Goal: Communication & Community: Participate in discussion

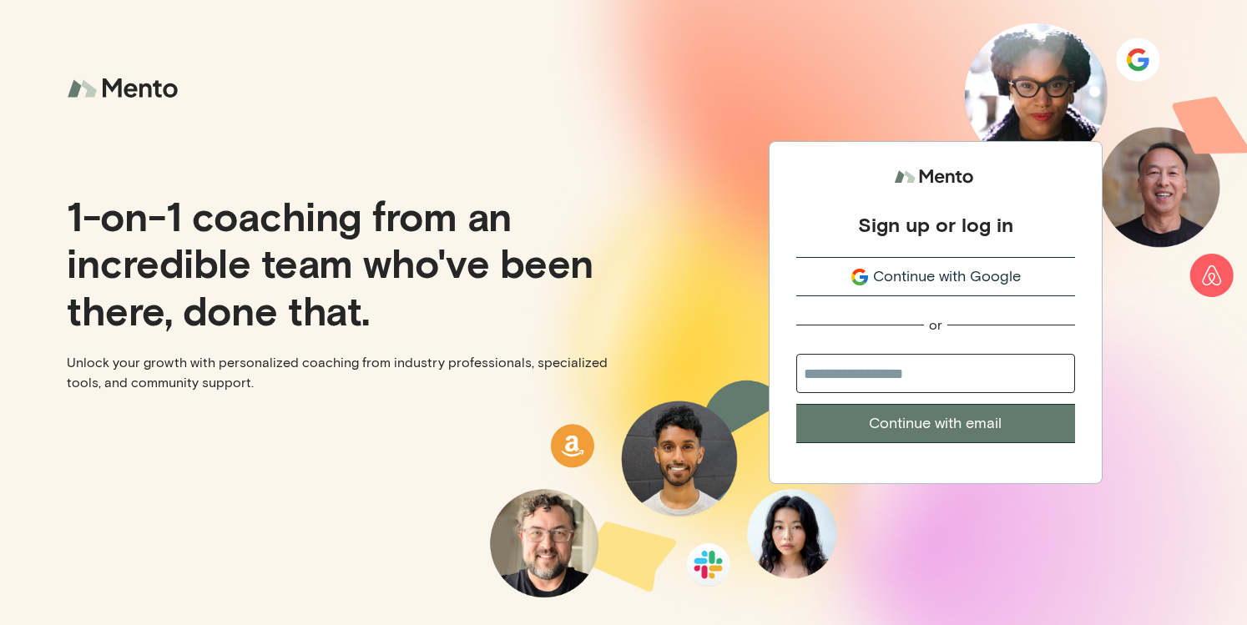
click at [923, 276] on span "Continue with Google" at bounding box center [947, 276] width 148 height 23
click at [908, 276] on span "Continue with Google" at bounding box center [947, 276] width 148 height 23
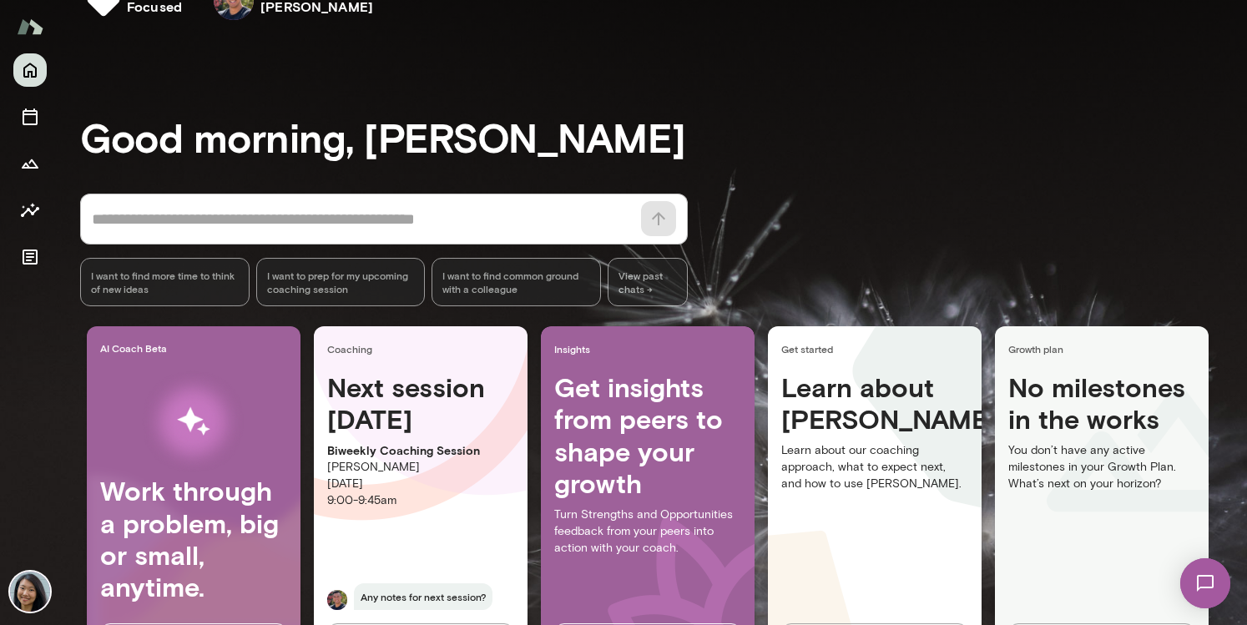
scroll to position [48, 0]
click at [1212, 587] on img at bounding box center [1205, 583] width 68 height 68
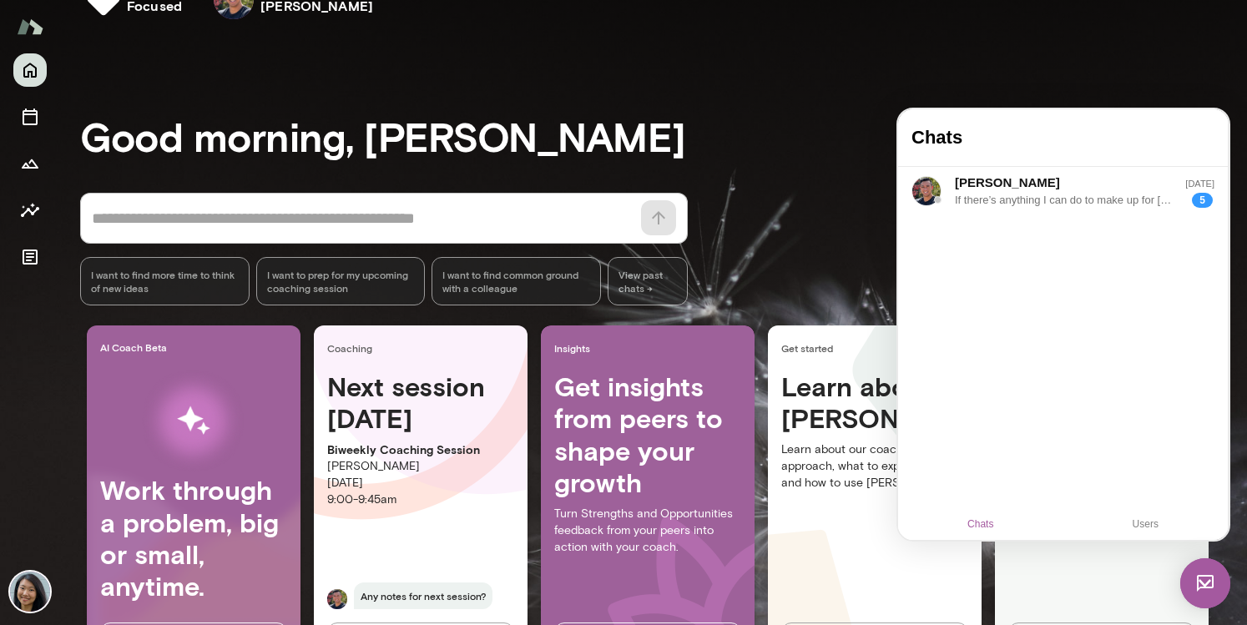
scroll to position [0, 0]
click at [1054, 184] on div "[PERSON_NAME]" at bounding box center [1052, 183] width 194 height 18
drag, startPoint x: 963, startPoint y: 342, endPoint x: 980, endPoint y: 353, distance: 19.9
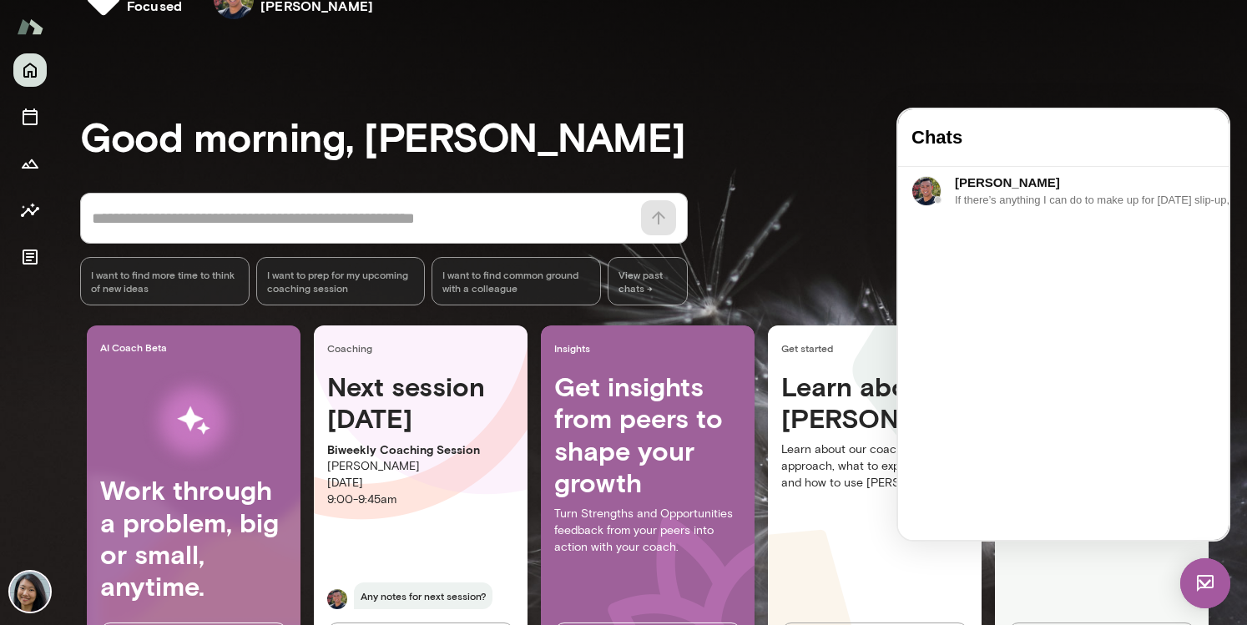
drag, startPoint x: 986, startPoint y: 455, endPoint x: 1218, endPoint y: 546, distance: 249.2
click at [1218, 540] on html "Chats [PERSON_NAME] [DATE] If there’s anything I can do to make up for [DATE] s…" at bounding box center [1063, 324] width 330 height 431
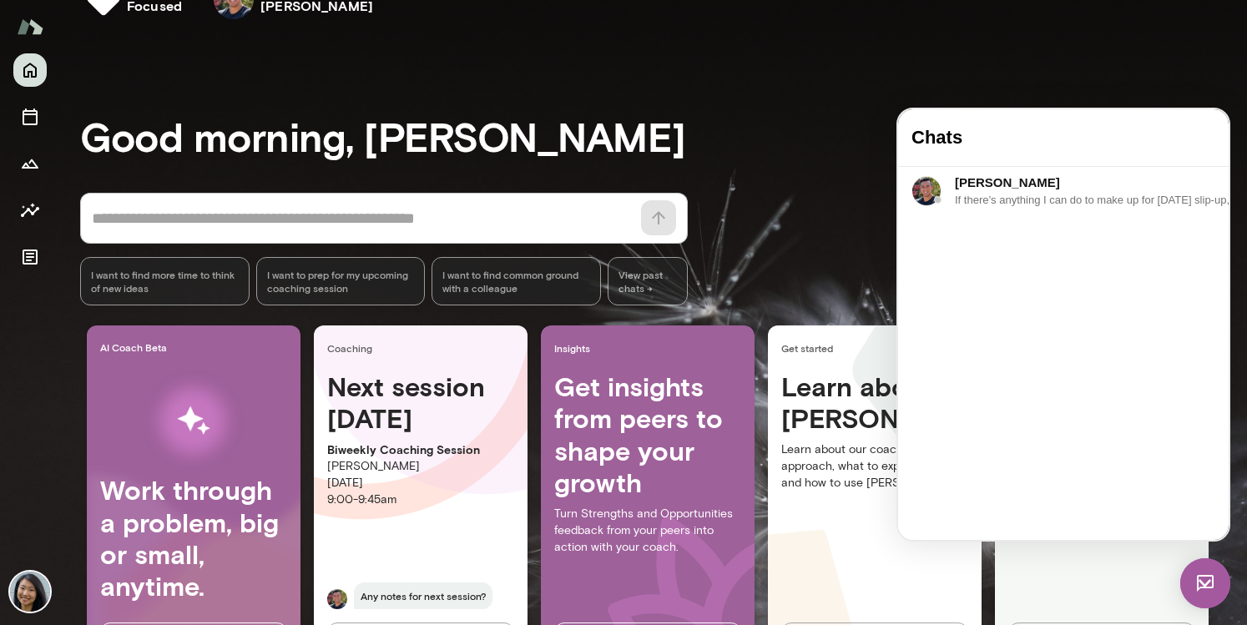
scroll to position [0, 0]
drag, startPoint x: 1093, startPoint y: 239, endPoint x: 1103, endPoint y: 310, distance: 71.6
drag, startPoint x: 1102, startPoint y: 251, endPoint x: 1102, endPoint y: 346, distance: 95.1
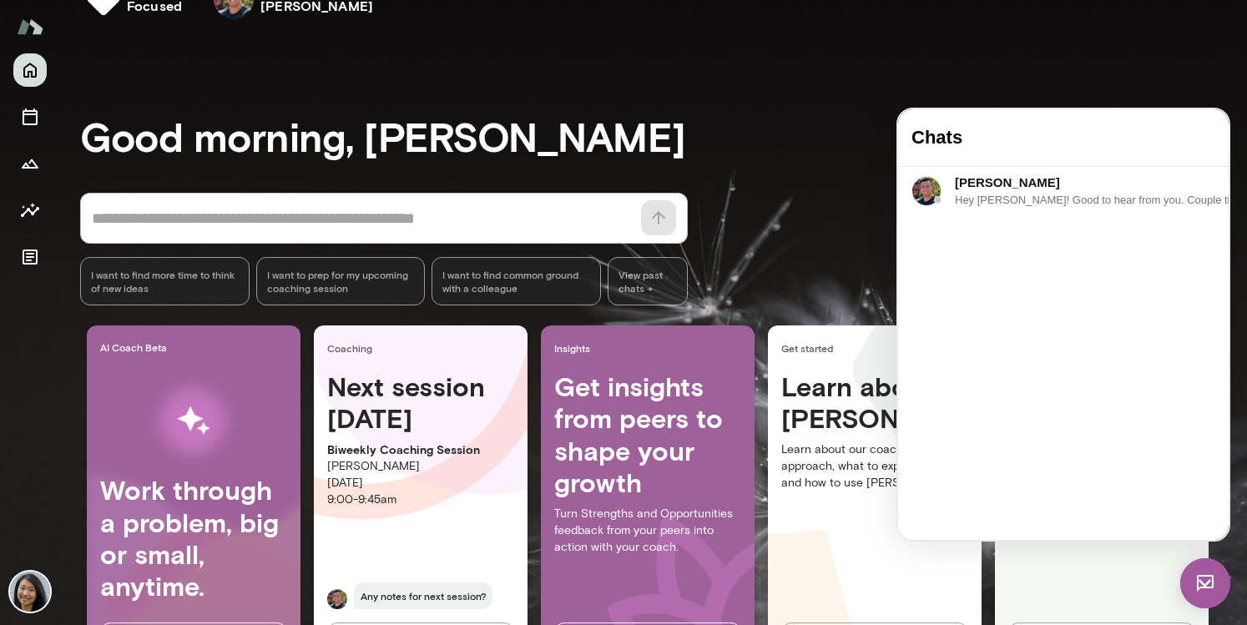
drag, startPoint x: 927, startPoint y: 476, endPoint x: 1222, endPoint y: 486, distance: 294.7
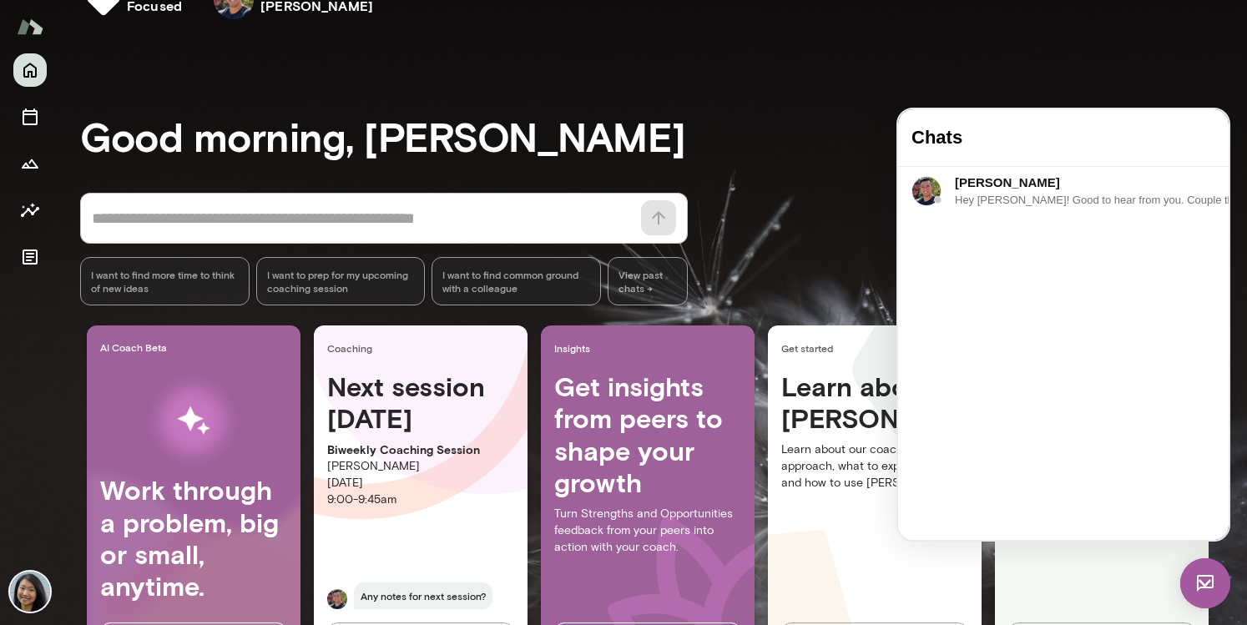
drag, startPoint x: 1046, startPoint y: 466, endPoint x: 1069, endPoint y: 508, distance: 47.8
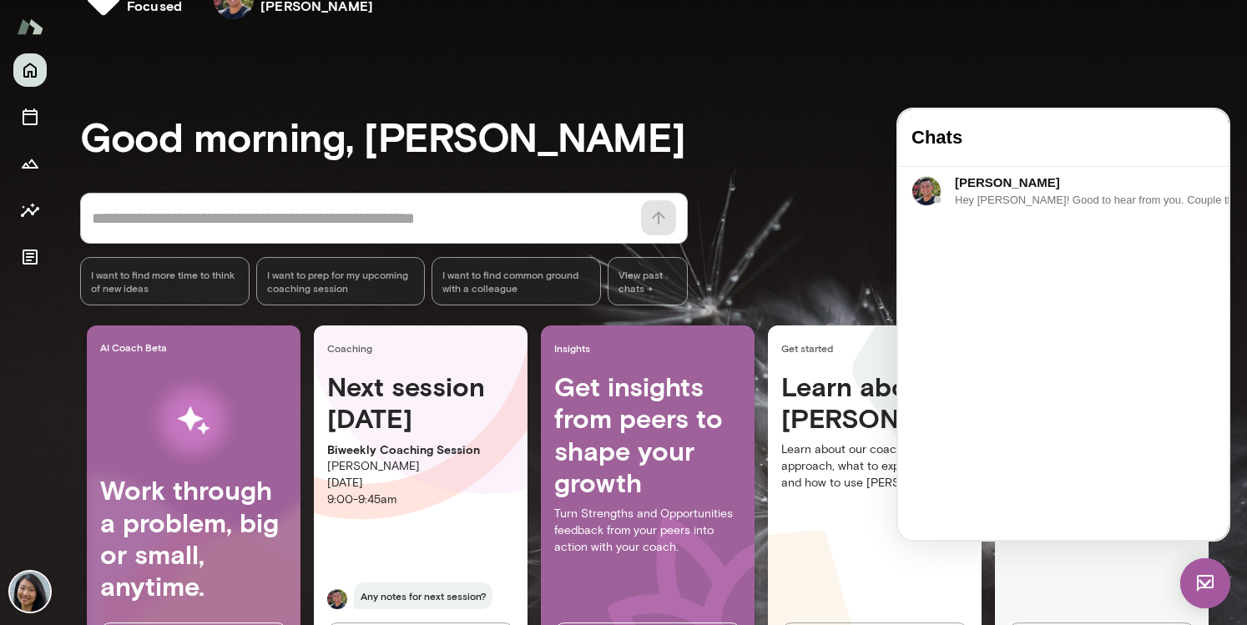
drag, startPoint x: 1167, startPoint y: 488, endPoint x: 926, endPoint y: 464, distance: 242.4
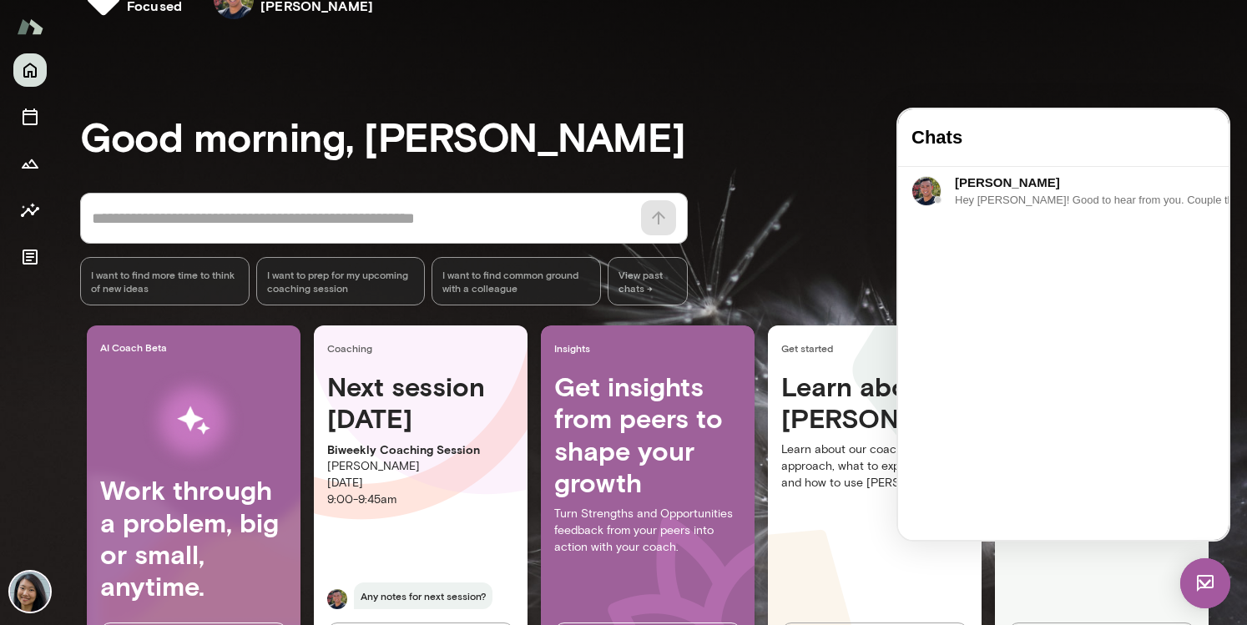
drag, startPoint x: 1021, startPoint y: 442, endPoint x: 1172, endPoint y: 456, distance: 151.6
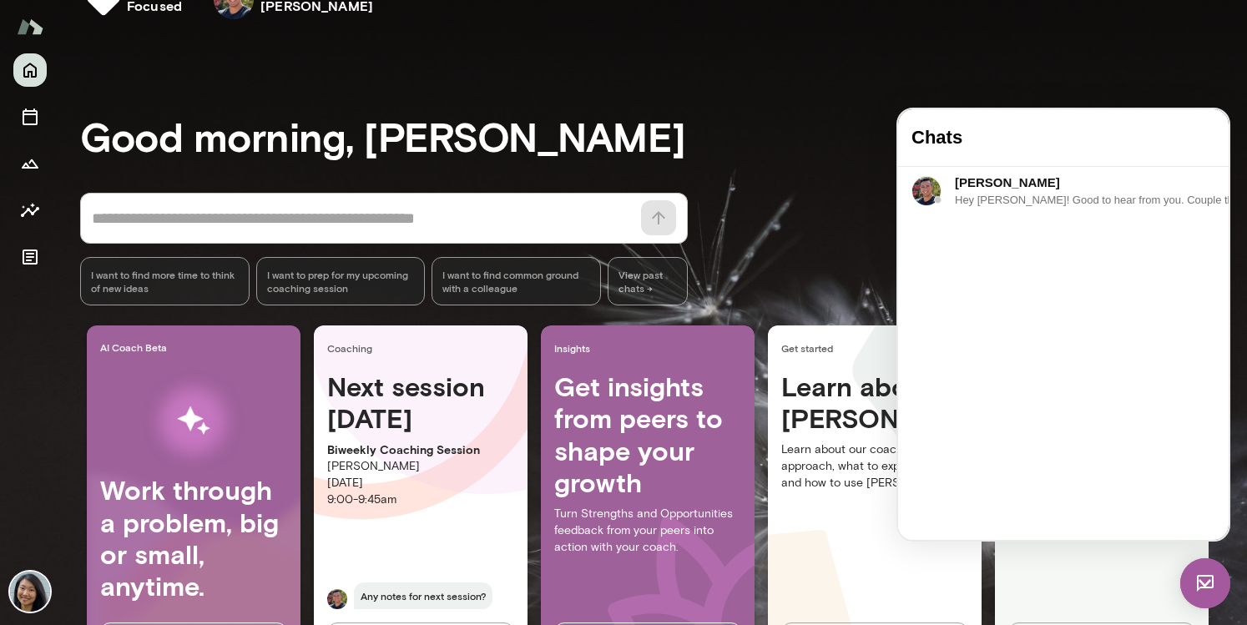
drag, startPoint x: 1134, startPoint y: 437, endPoint x: 1184, endPoint y: 437, distance: 50.1
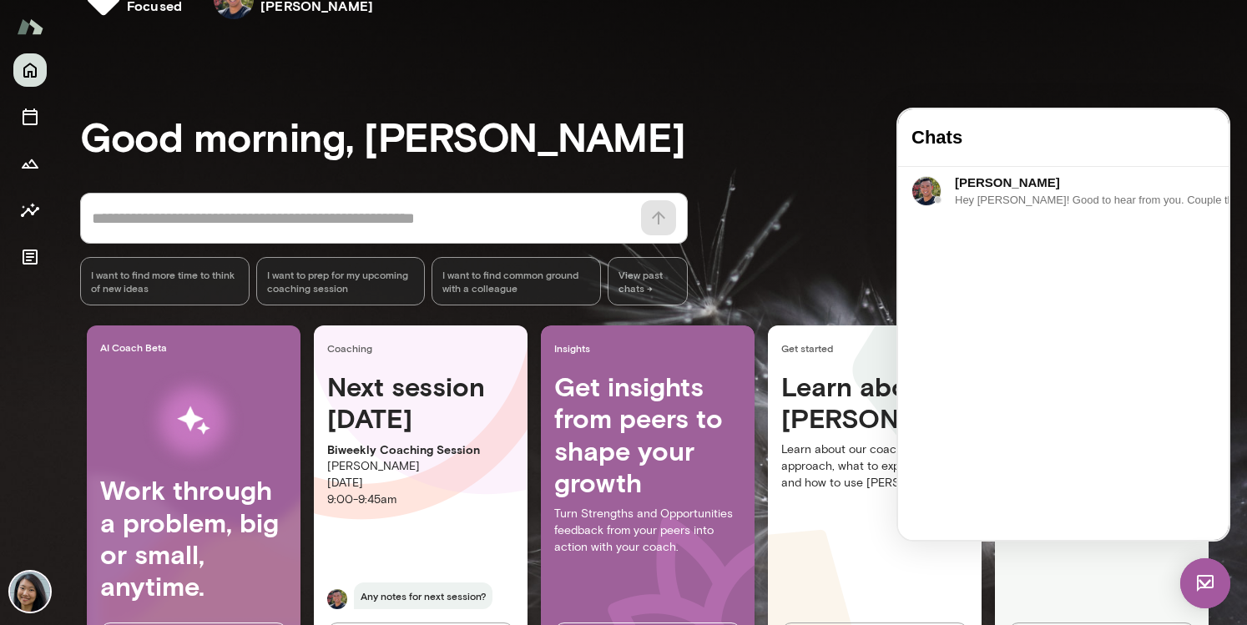
scroll to position [307, 0]
drag, startPoint x: 1125, startPoint y: 437, endPoint x: 1172, endPoint y: 436, distance: 47.6
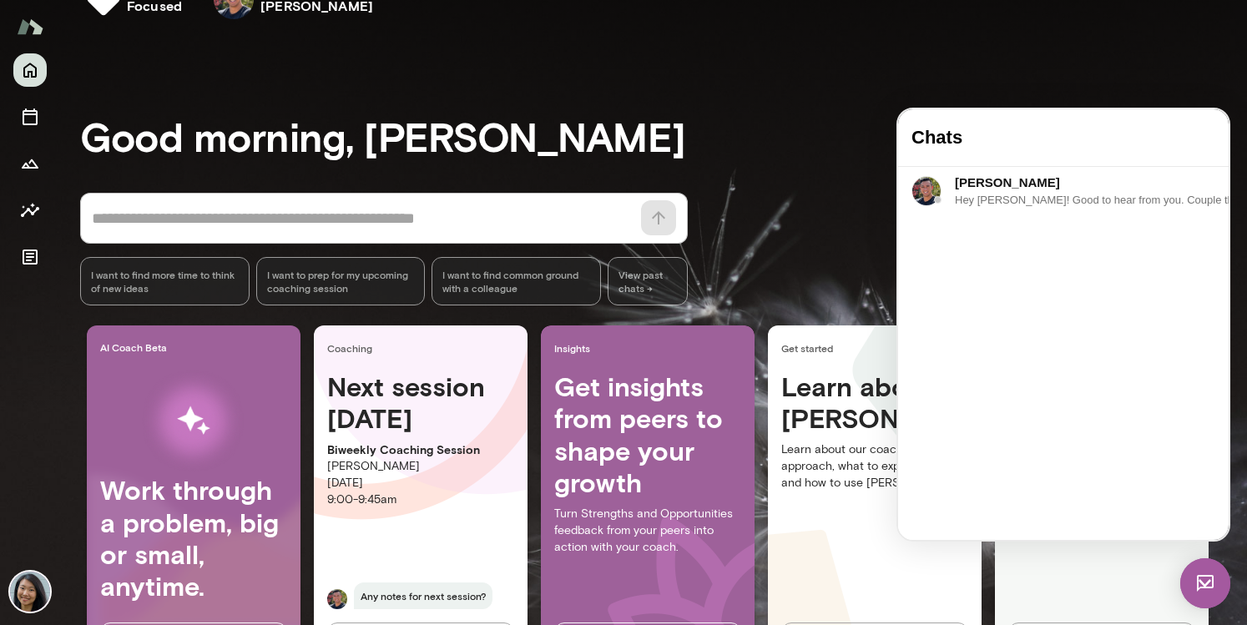
scroll to position [342, 0]
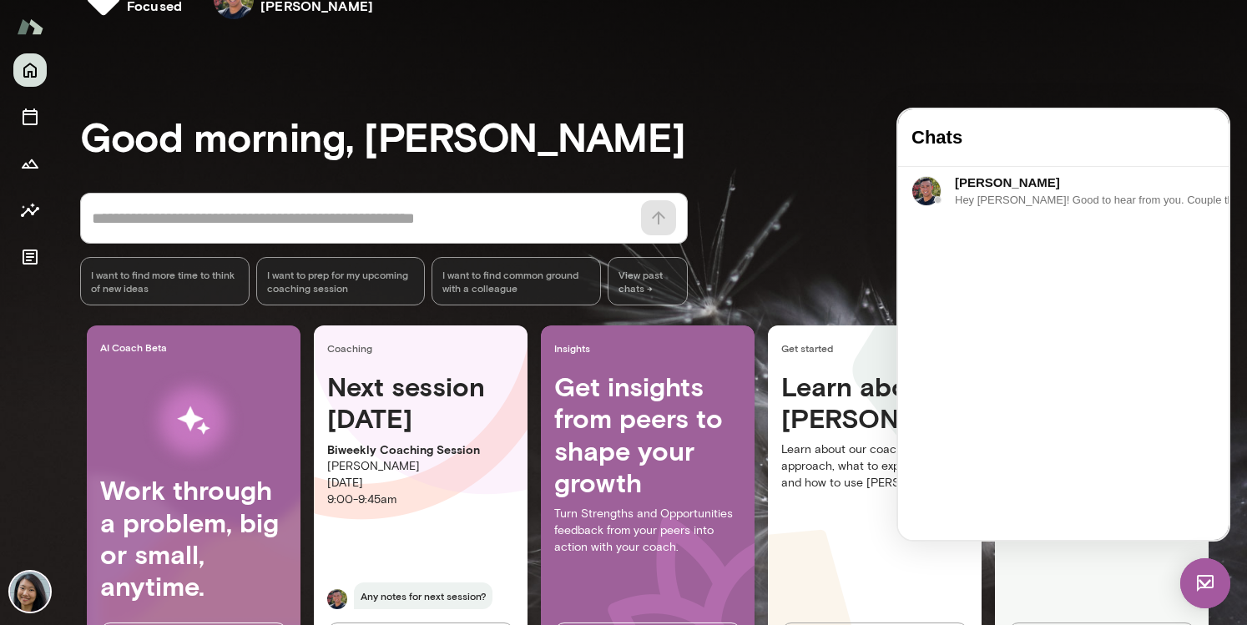
drag, startPoint x: 924, startPoint y: 451, endPoint x: 1116, endPoint y: 500, distance: 198.1
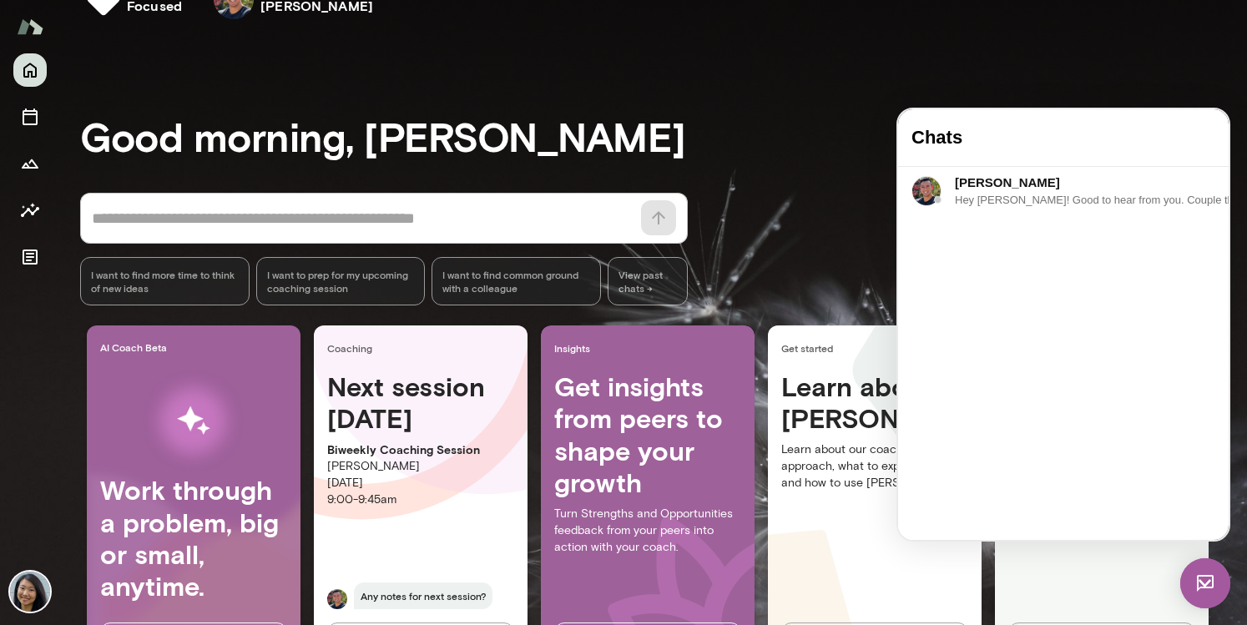
drag, startPoint x: 997, startPoint y: 468, endPoint x: 1038, endPoint y: 505, distance: 55.0
drag, startPoint x: 1153, startPoint y: 451, endPoint x: 1194, endPoint y: 492, distance: 57.8
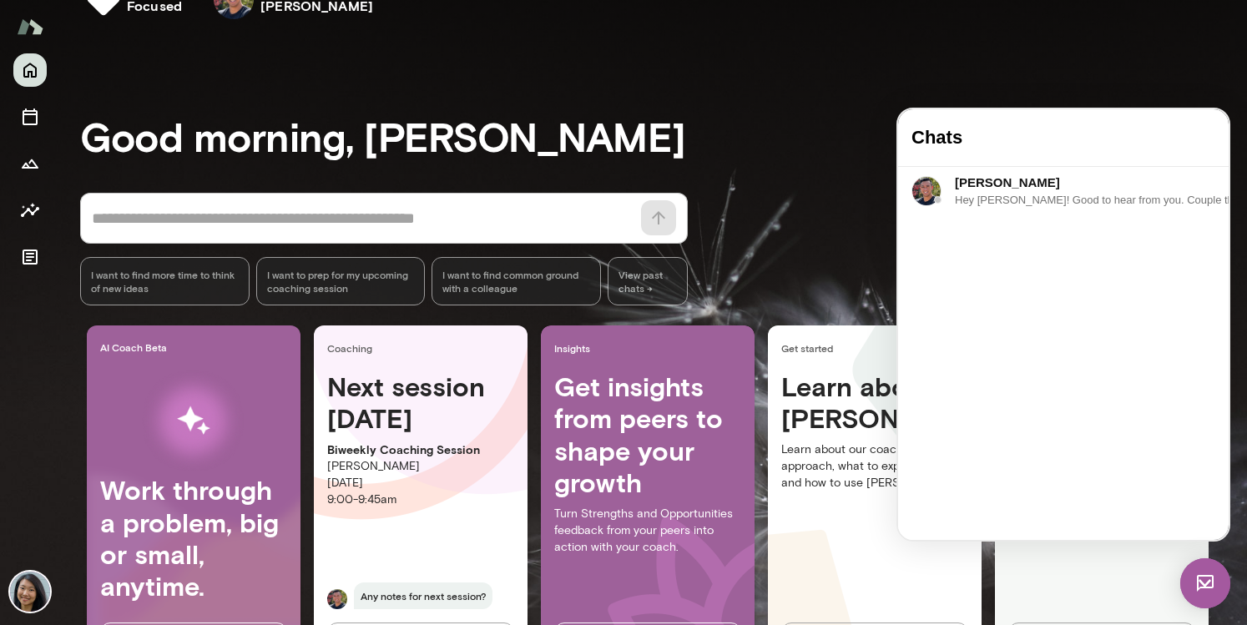
drag, startPoint x: 992, startPoint y: 481, endPoint x: 1167, endPoint y: 547, distance: 187.2
click at [1167, 540] on html "Chats [PERSON_NAME] 10:53 AM Hey [PERSON_NAME]! Good to hear from you. Couple t…" at bounding box center [1063, 324] width 330 height 431
drag, startPoint x: 975, startPoint y: 420, endPoint x: 1001, endPoint y: 437, distance: 31.2
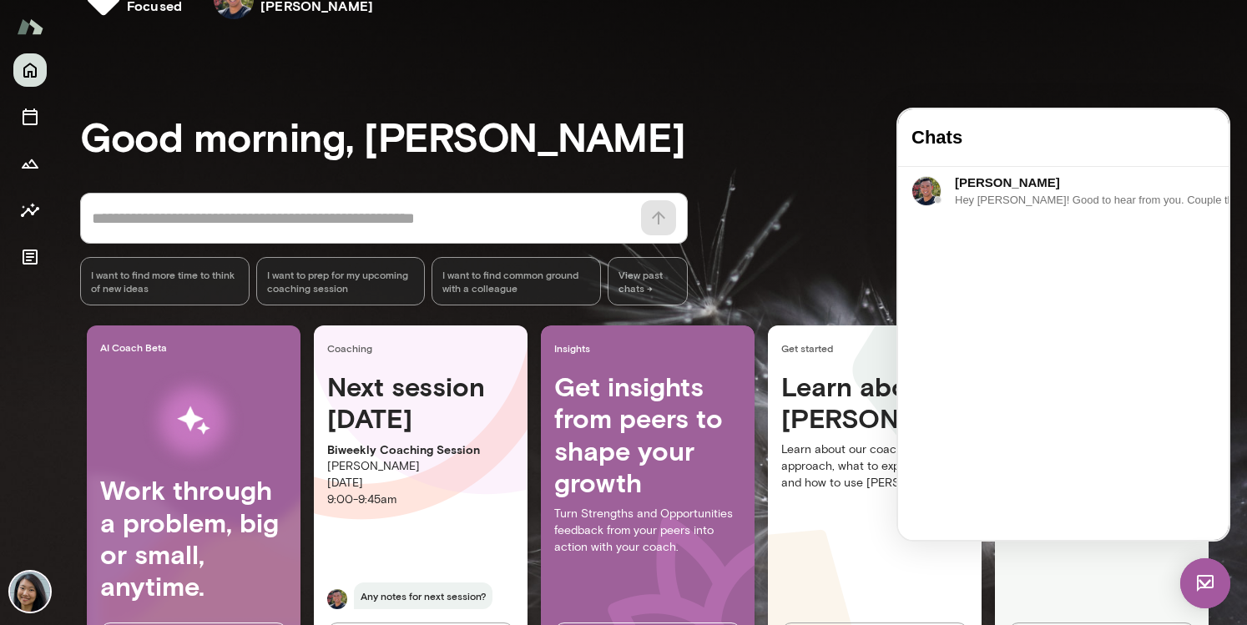
drag, startPoint x: 1105, startPoint y: 437, endPoint x: 1127, endPoint y: 436, distance: 21.7
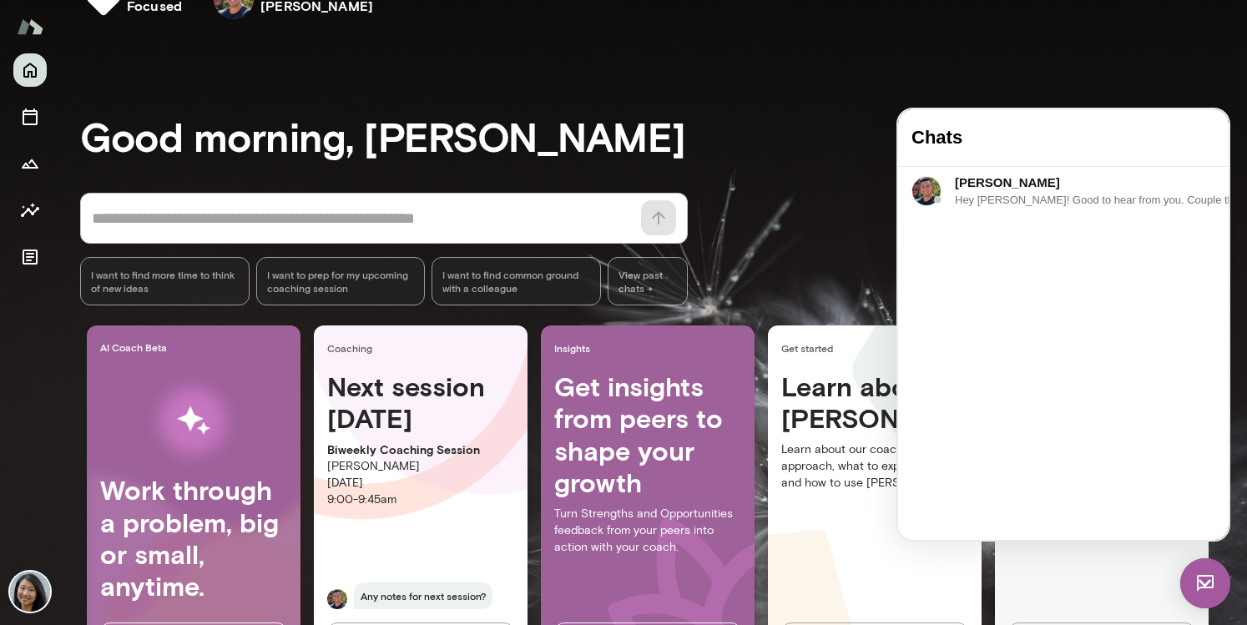
scroll to position [203, 0]
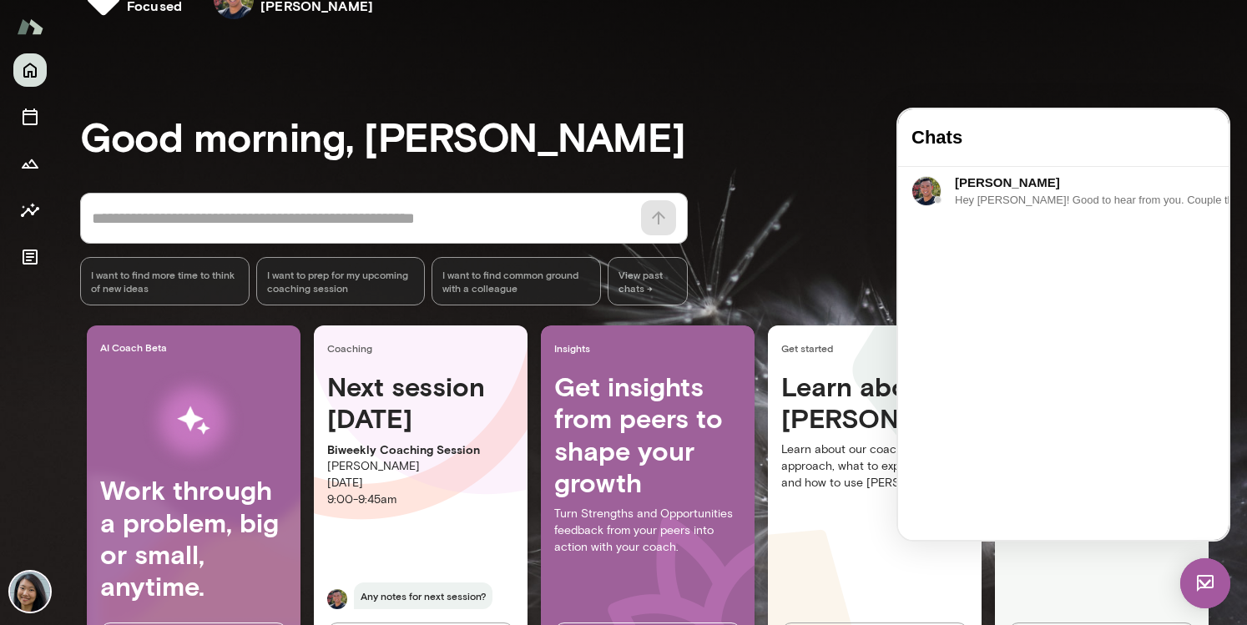
drag, startPoint x: 979, startPoint y: 421, endPoint x: 1121, endPoint y: 434, distance: 142.4
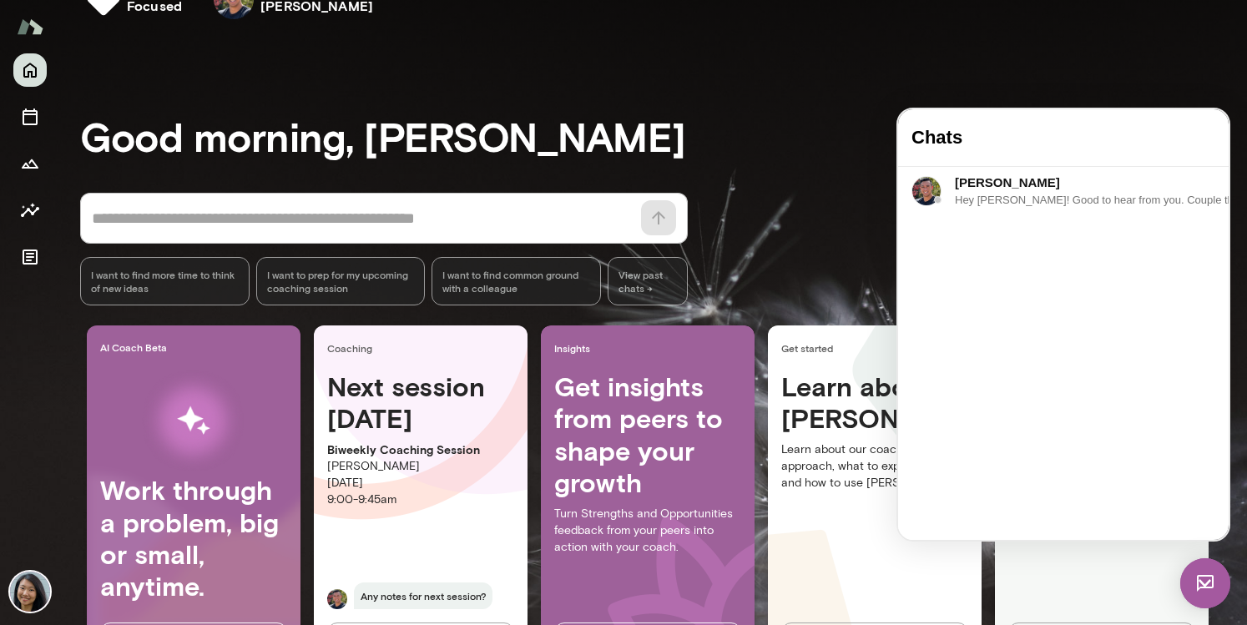
drag, startPoint x: 1111, startPoint y: 454, endPoint x: 1167, endPoint y: 454, distance: 55.9
drag, startPoint x: 969, startPoint y: 453, endPoint x: 1026, endPoint y: 455, distance: 56.8
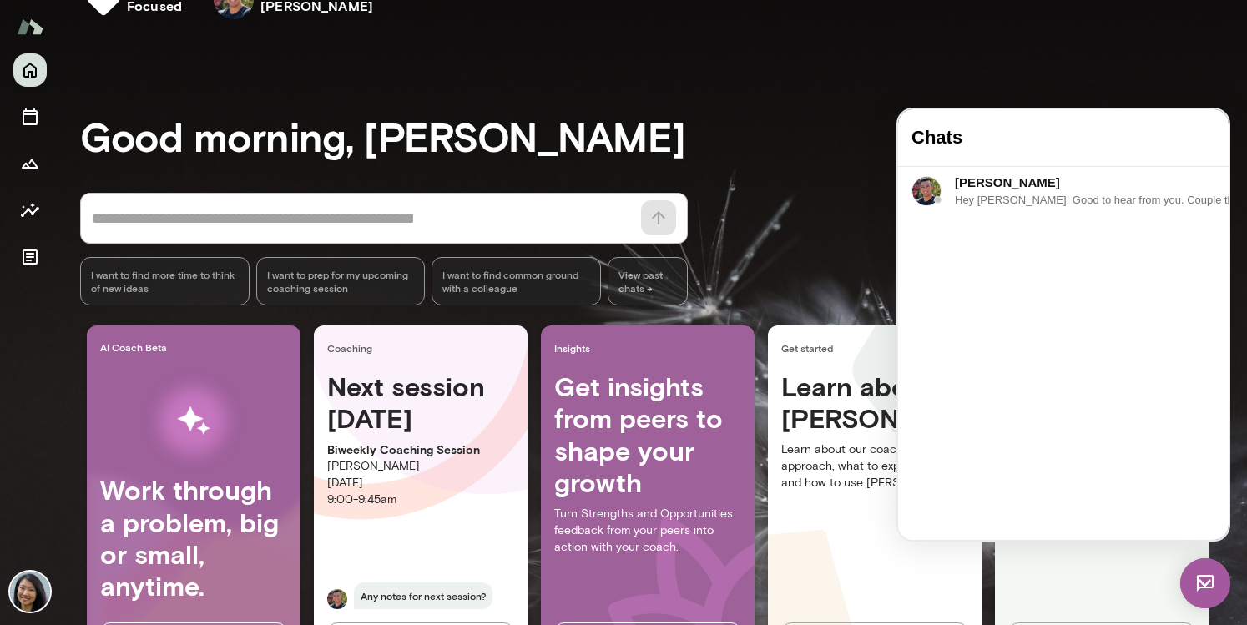
scroll to position [471, 0]
drag, startPoint x: 927, startPoint y: 438, endPoint x: 972, endPoint y: 453, distance: 47.5
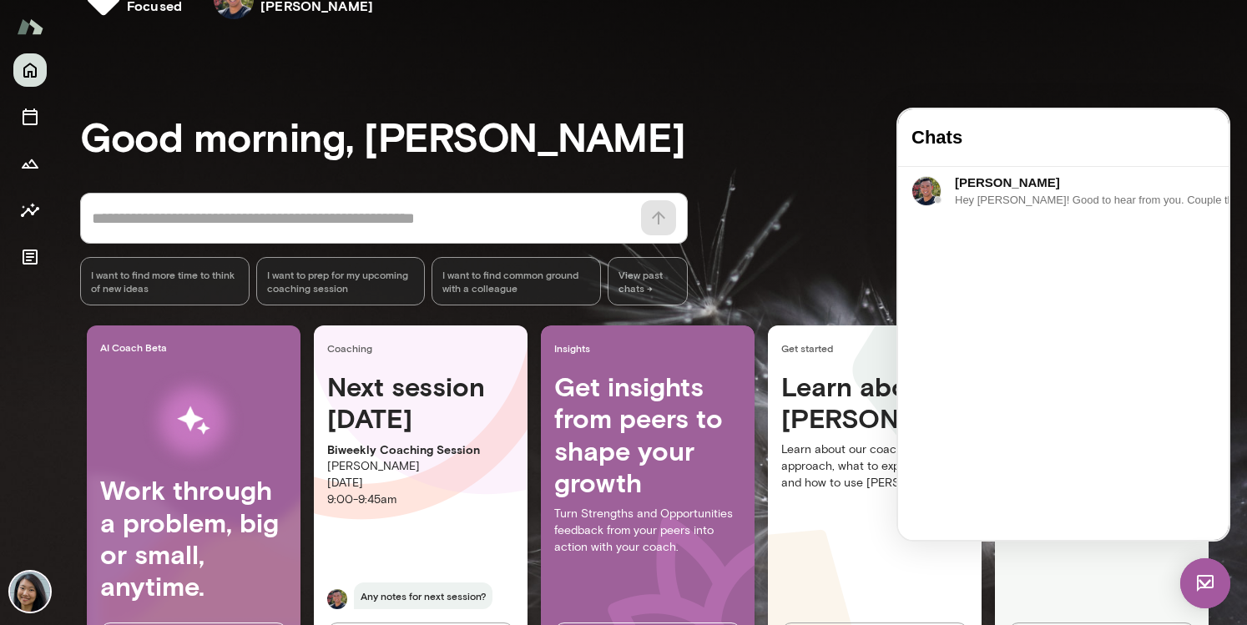
drag, startPoint x: 1171, startPoint y: 457, endPoint x: 965, endPoint y: 463, distance: 206.2
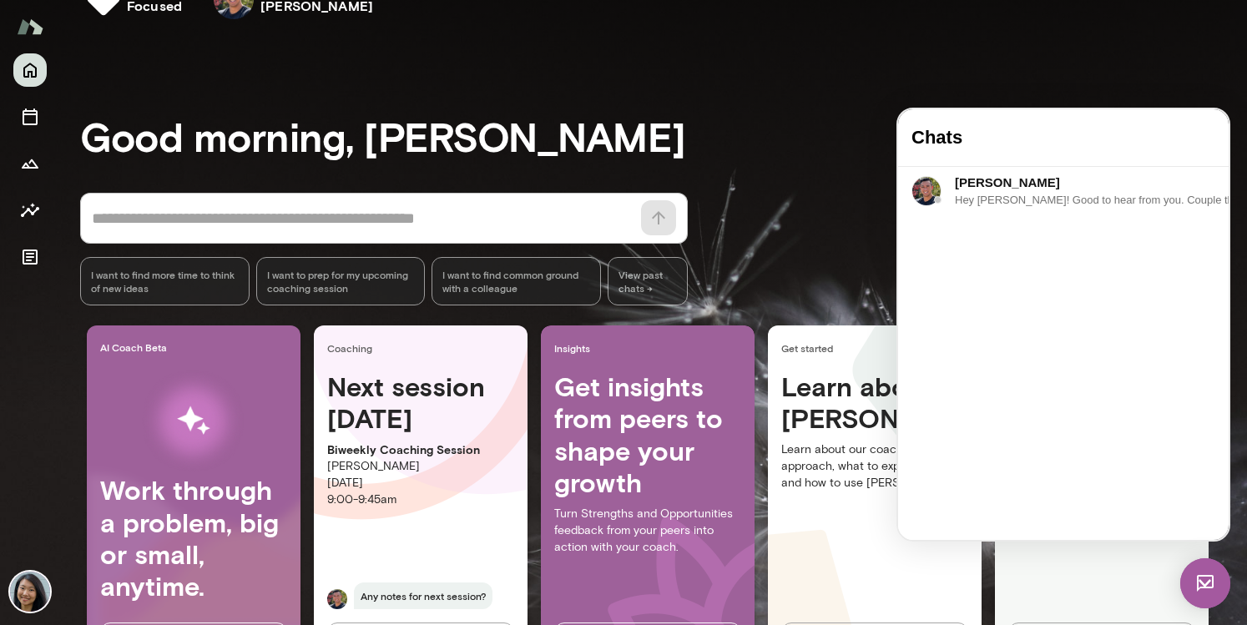
scroll to position [702, 0]
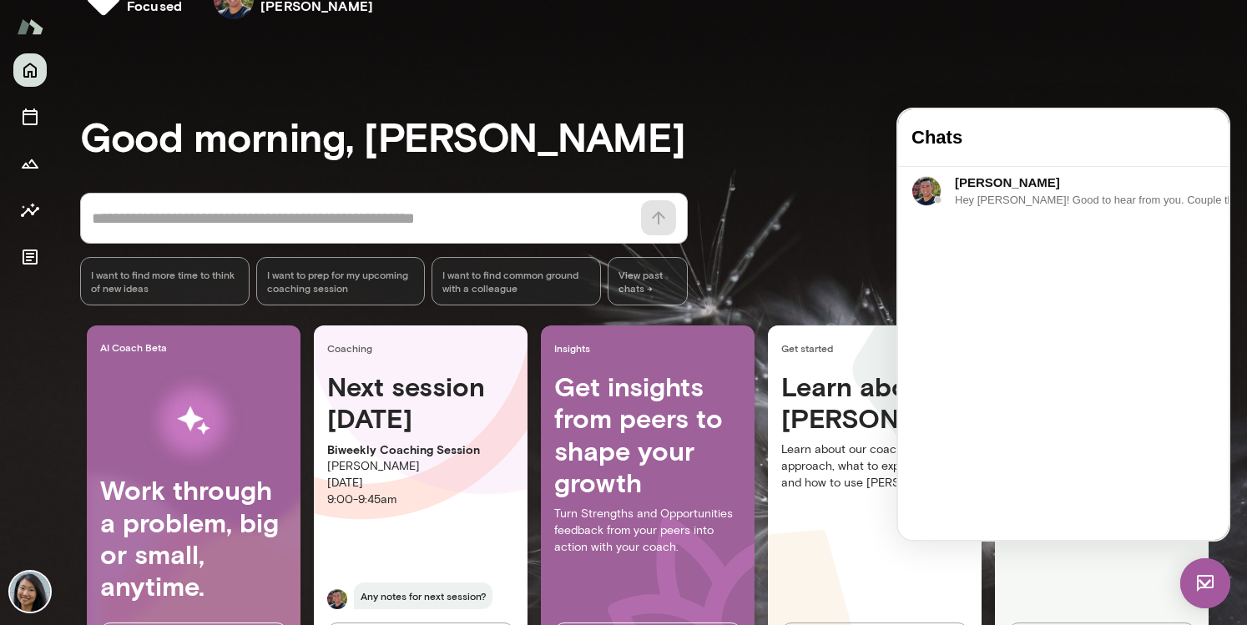
drag, startPoint x: 969, startPoint y: 438, endPoint x: 1015, endPoint y: 438, distance: 45.9
drag, startPoint x: 1125, startPoint y: 424, endPoint x: 1172, endPoint y: 423, distance: 46.7
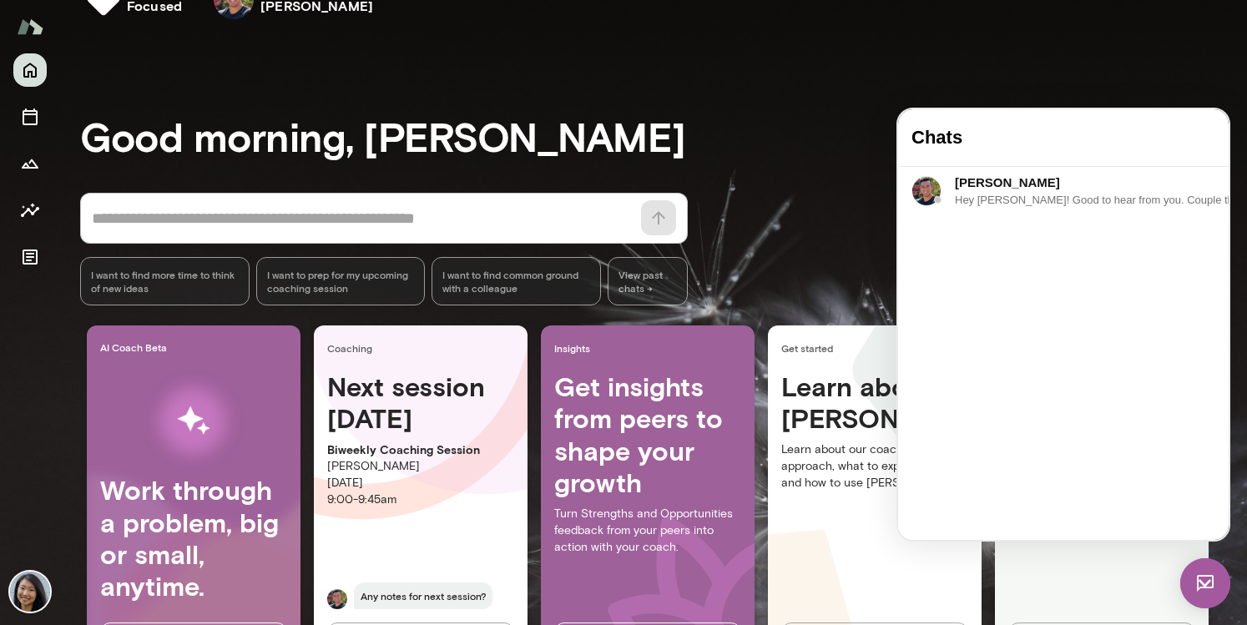
drag, startPoint x: 1035, startPoint y: 435, endPoint x: 1010, endPoint y: 451, distance: 30.1
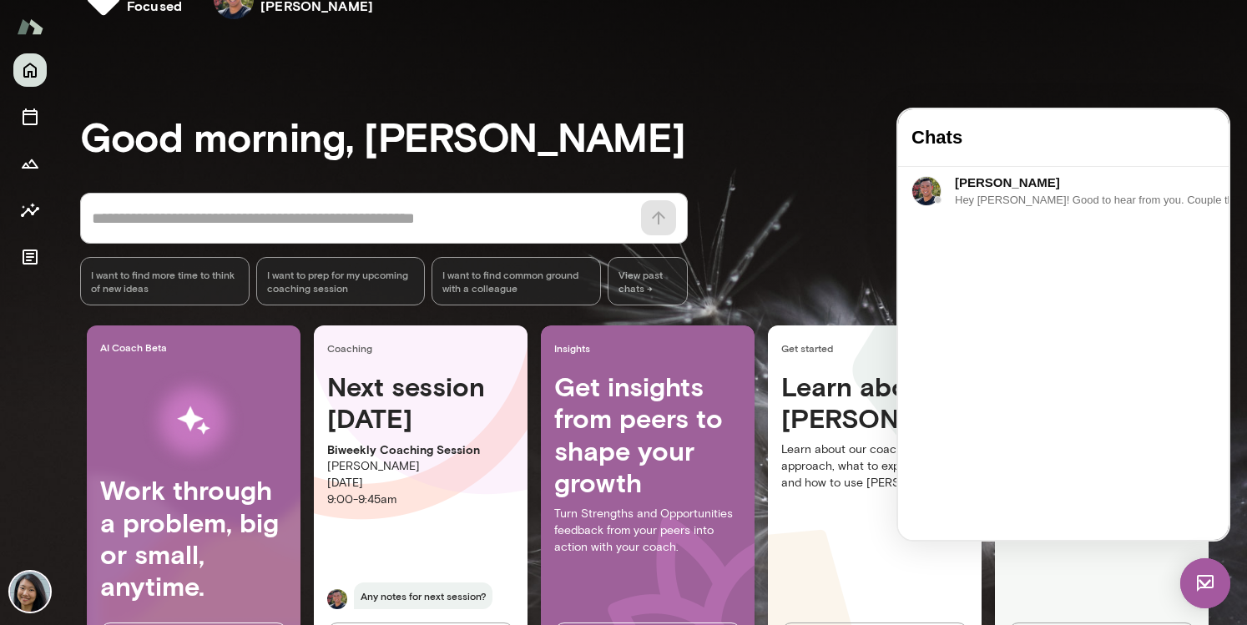
drag, startPoint x: 1056, startPoint y: 441, endPoint x: 1154, endPoint y: 441, distance: 98.5
drag, startPoint x: 955, startPoint y: 444, endPoint x: 1126, endPoint y: 473, distance: 172.7
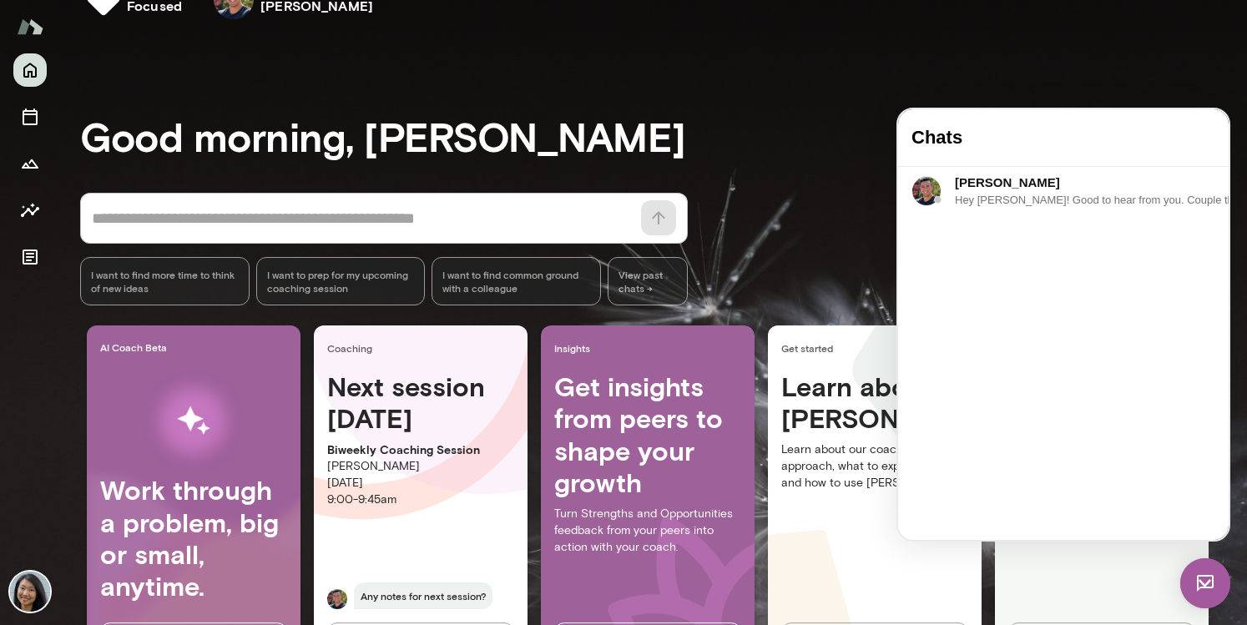
scroll to position [1009, 0]
drag, startPoint x: 1034, startPoint y: 437, endPoint x: 858, endPoint y: 437, distance: 176.1
click at [898, 437] on html "Chats [PERSON_NAME] 10:53 AM Hey [PERSON_NAME]! Good to hear from you. Couple t…" at bounding box center [1063, 324] width 330 height 431
drag, startPoint x: 1102, startPoint y: 455, endPoint x: 1117, endPoint y: 441, distance: 20.7
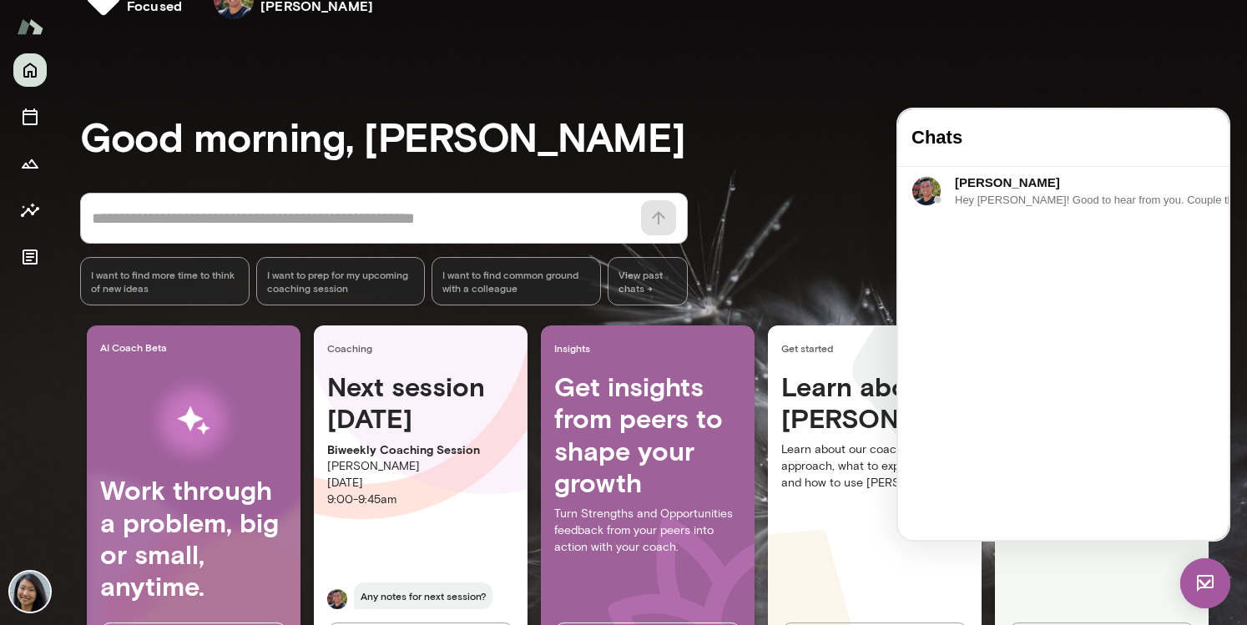
drag, startPoint x: 977, startPoint y: 436, endPoint x: 914, endPoint y: 436, distance: 63.4
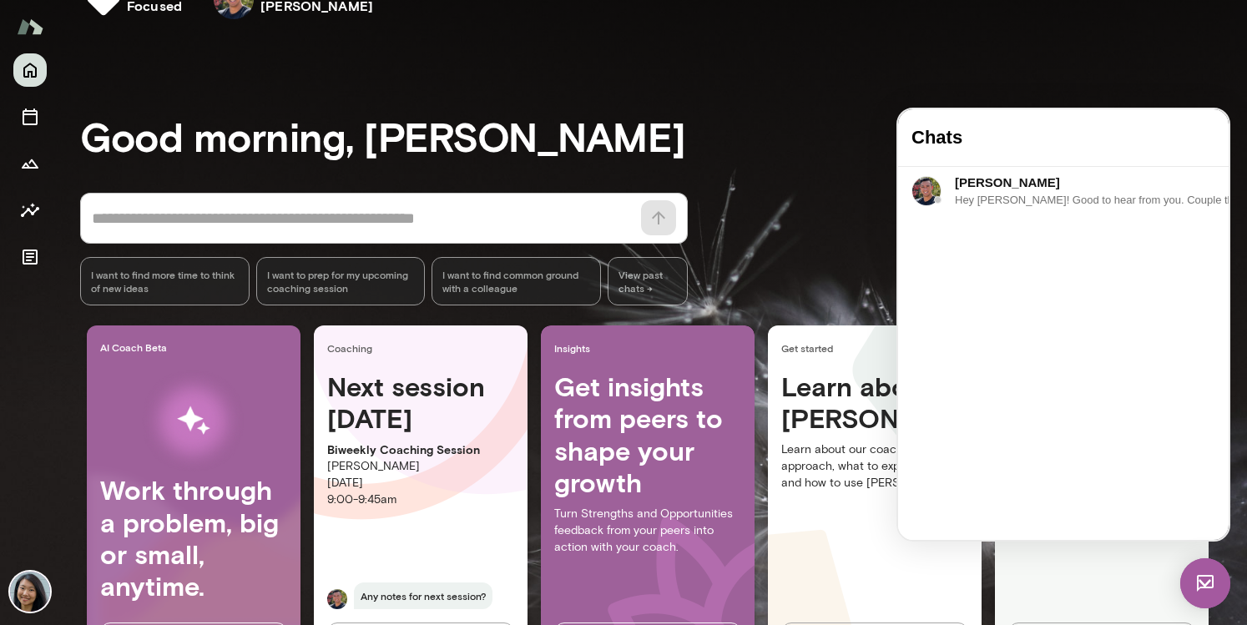
drag, startPoint x: 1162, startPoint y: 422, endPoint x: 2135, endPoint y: 522, distance: 978.9
drag, startPoint x: 940, startPoint y: 441, endPoint x: 1030, endPoint y: 438, distance: 90.2
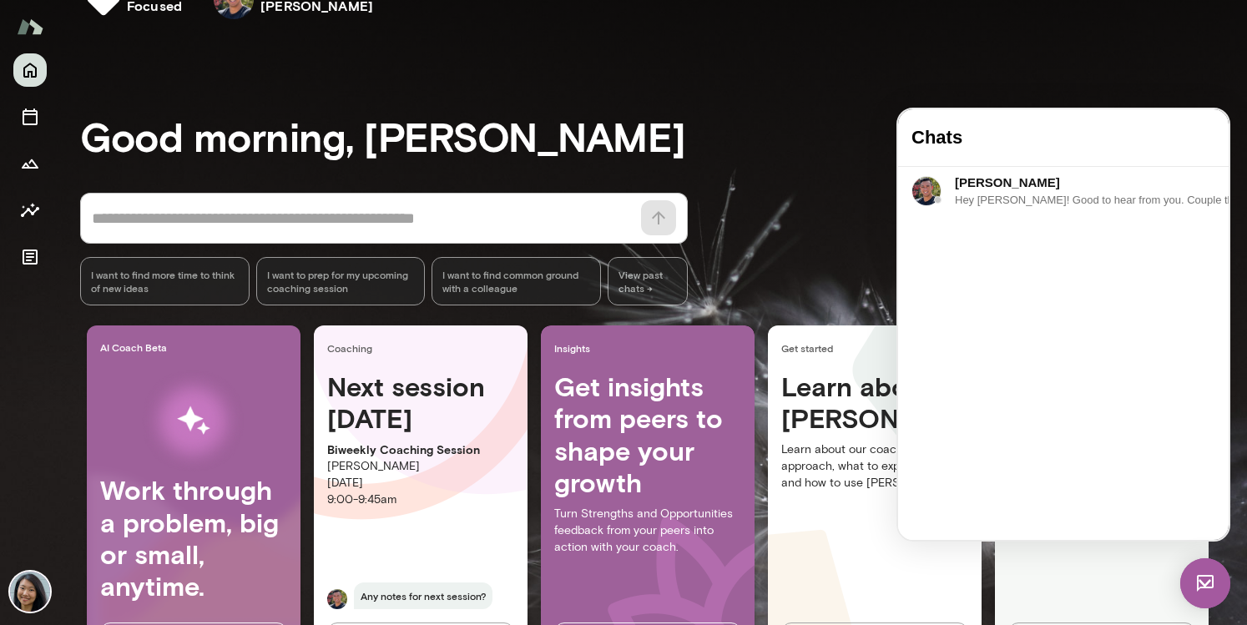
drag, startPoint x: 1112, startPoint y: 436, endPoint x: 1054, endPoint y: 461, distance: 62.5
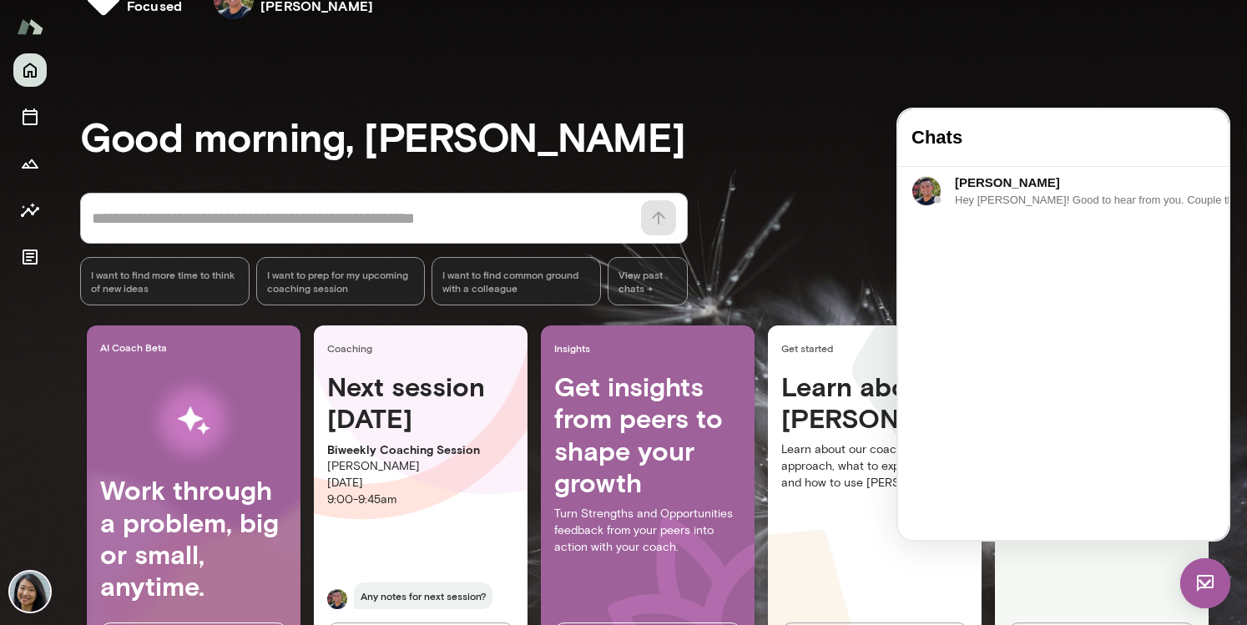
scroll to position [137, 0]
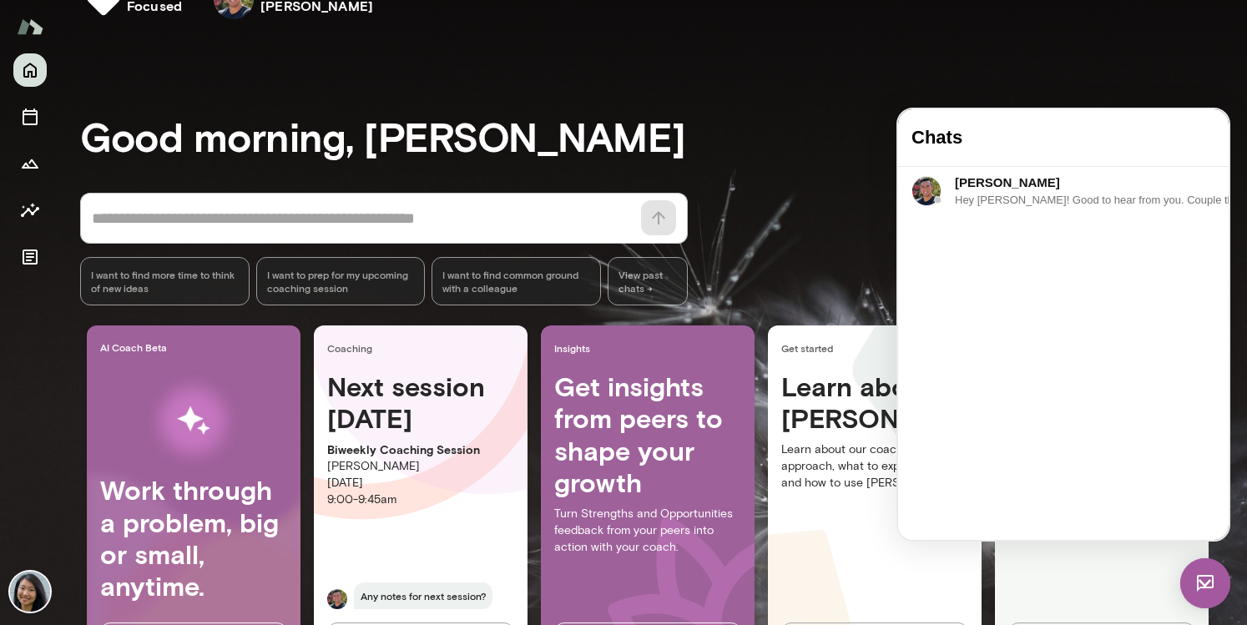
scroll to position [321, 0]
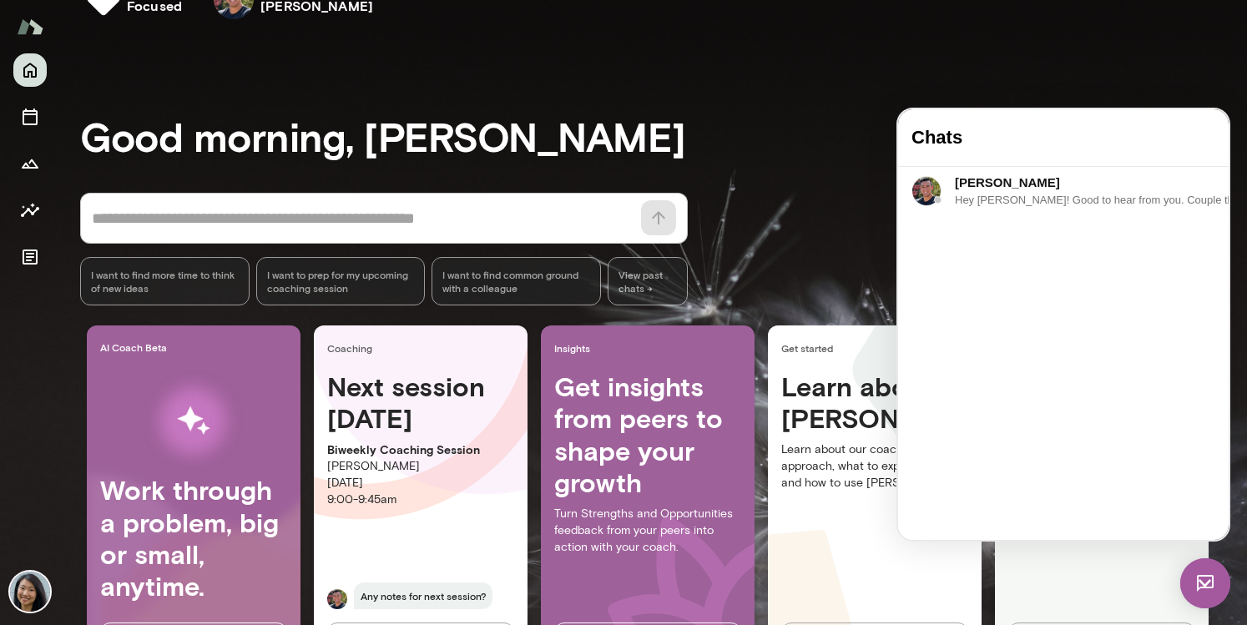
scroll to position [409, 0]
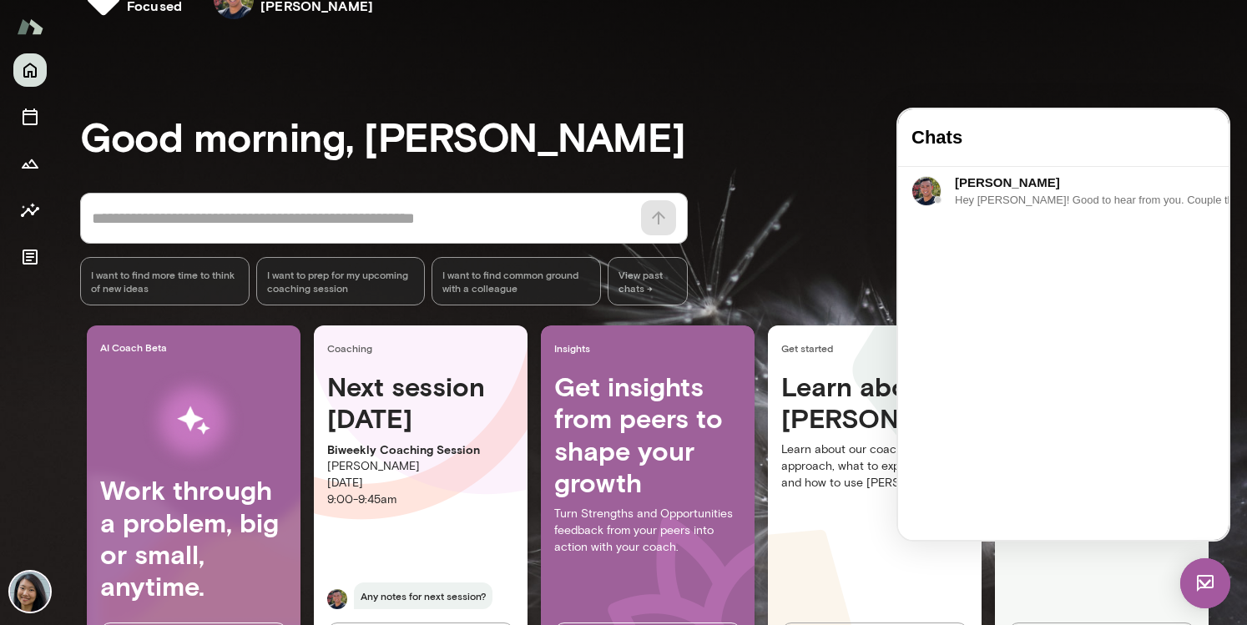
scroll to position [450, 0]
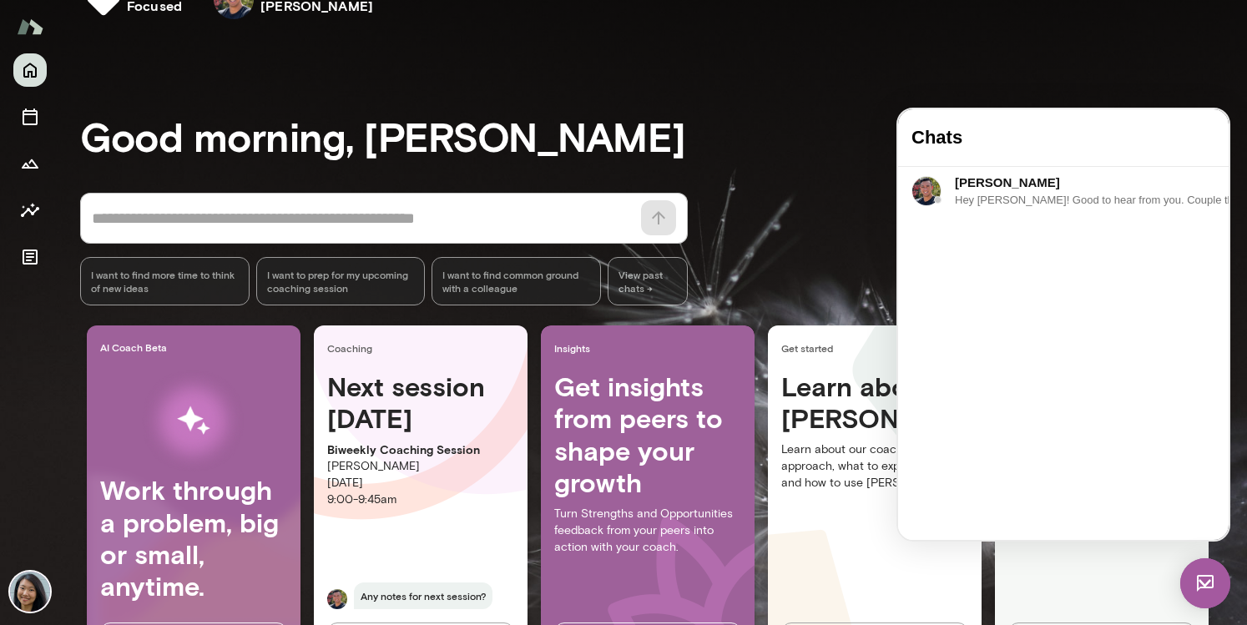
drag, startPoint x: 1120, startPoint y: 426, endPoint x: 1149, endPoint y: 425, distance: 29.2
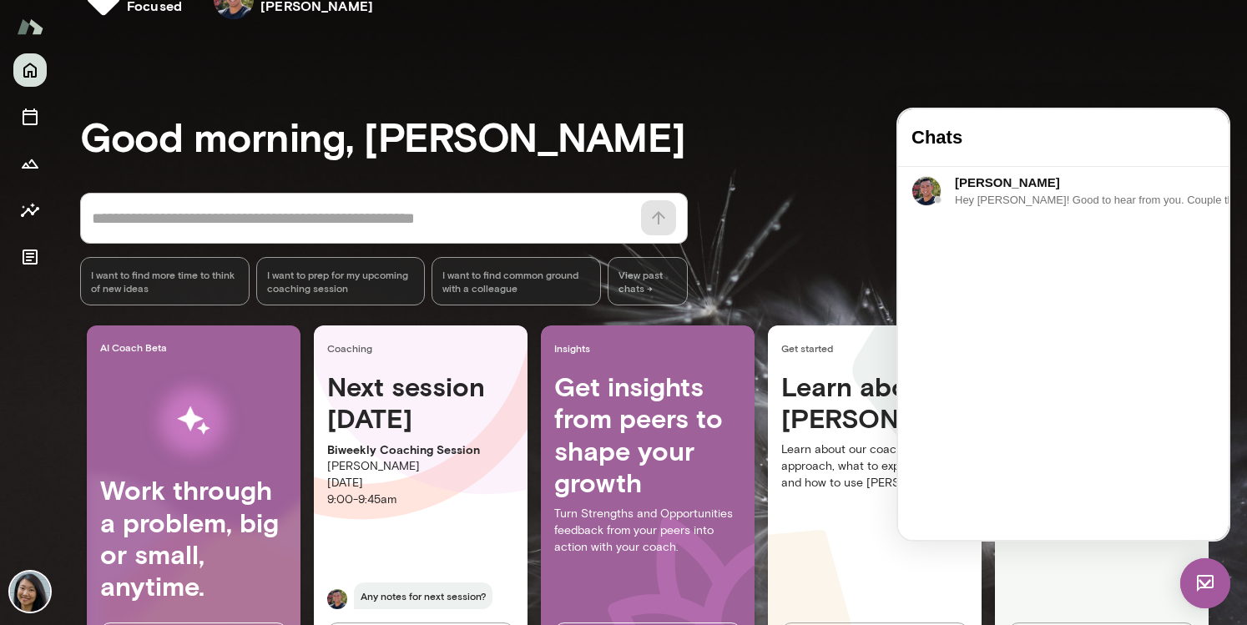
drag, startPoint x: 969, startPoint y: 448, endPoint x: 1088, endPoint y: 460, distance: 119.9
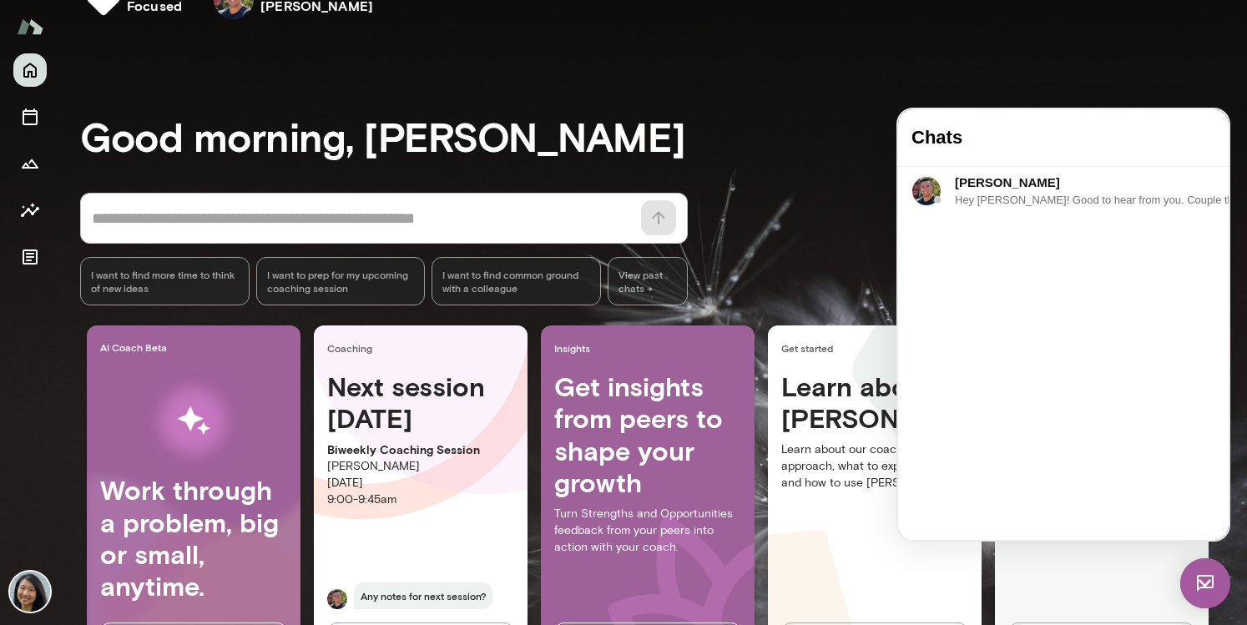
scroll to position [616, 0]
drag, startPoint x: 1020, startPoint y: 424, endPoint x: 1041, endPoint y: 447, distance: 31.9
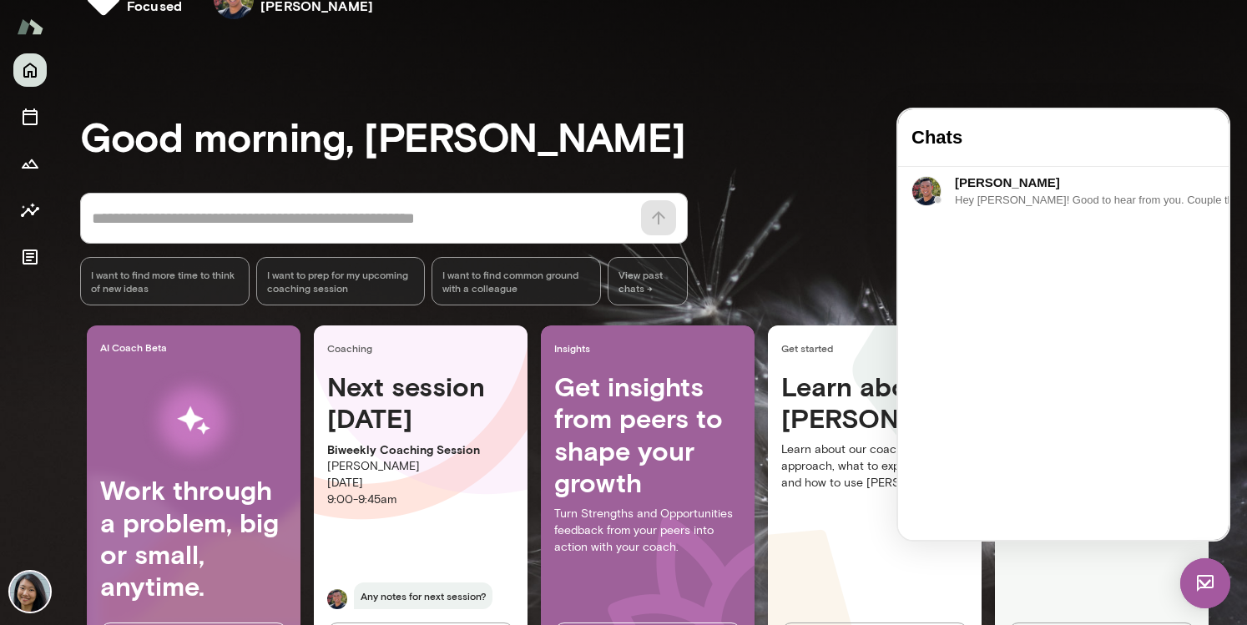
drag, startPoint x: 1156, startPoint y: 455, endPoint x: 1081, endPoint y: 463, distance: 74.7
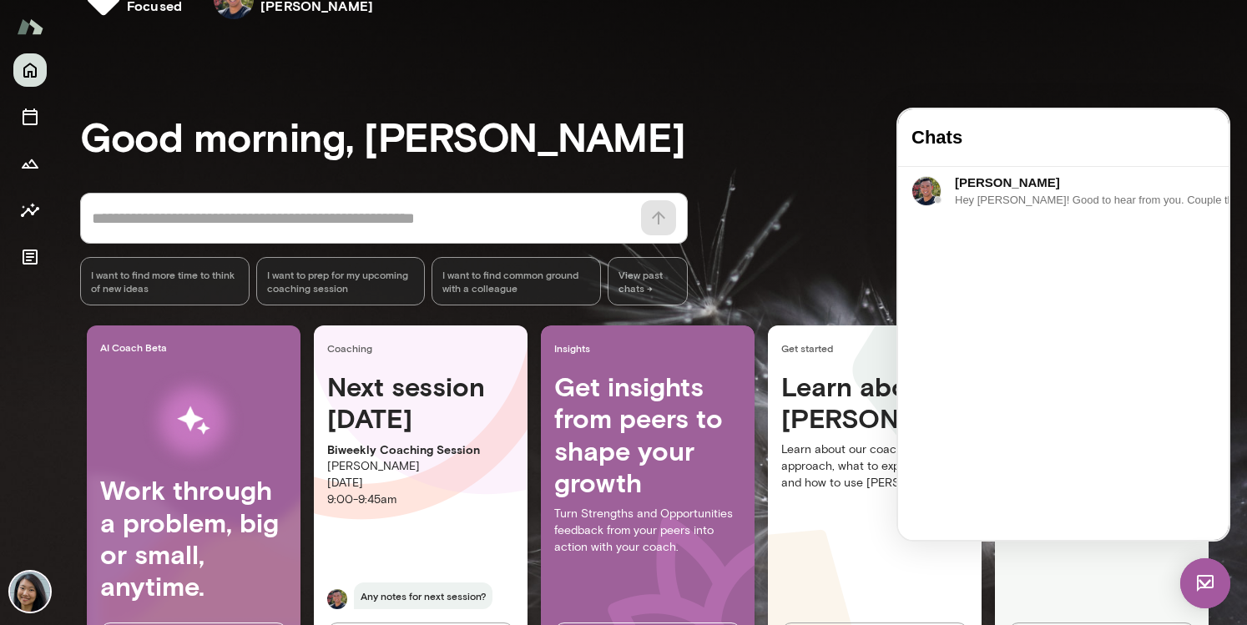
drag, startPoint x: 978, startPoint y: 470, endPoint x: 1082, endPoint y: 471, distance: 104.3
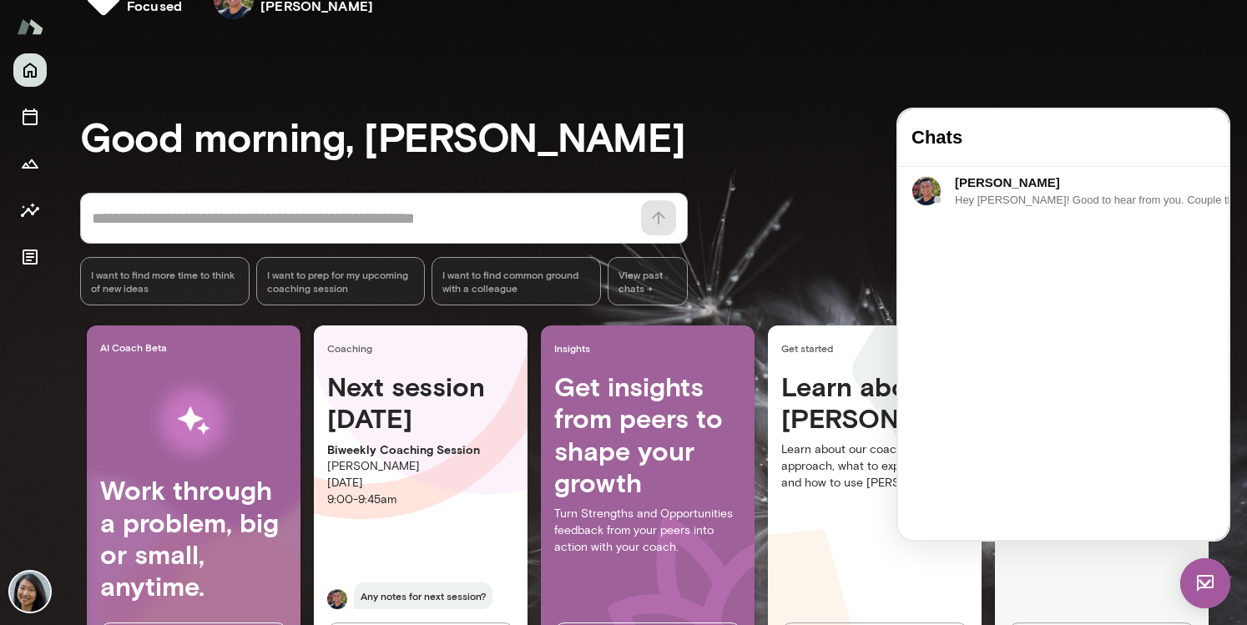
scroll to position [845, 0]
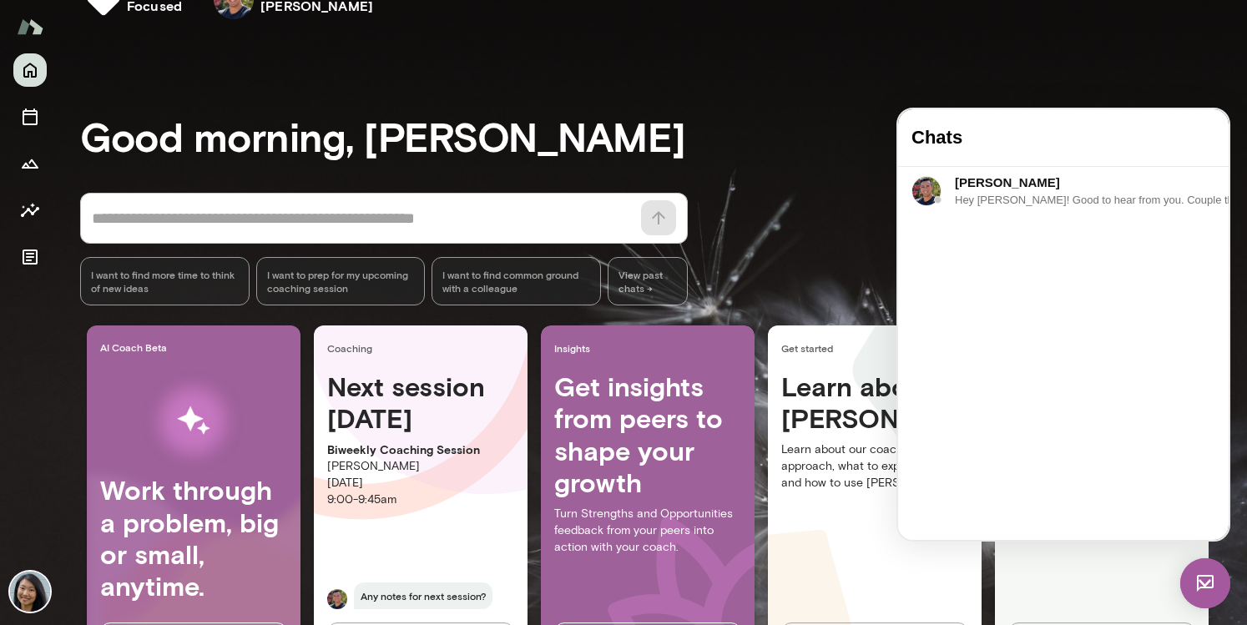
scroll to position [584, 0]
drag, startPoint x: 1010, startPoint y: 463, endPoint x: 1037, endPoint y: 464, distance: 27.6
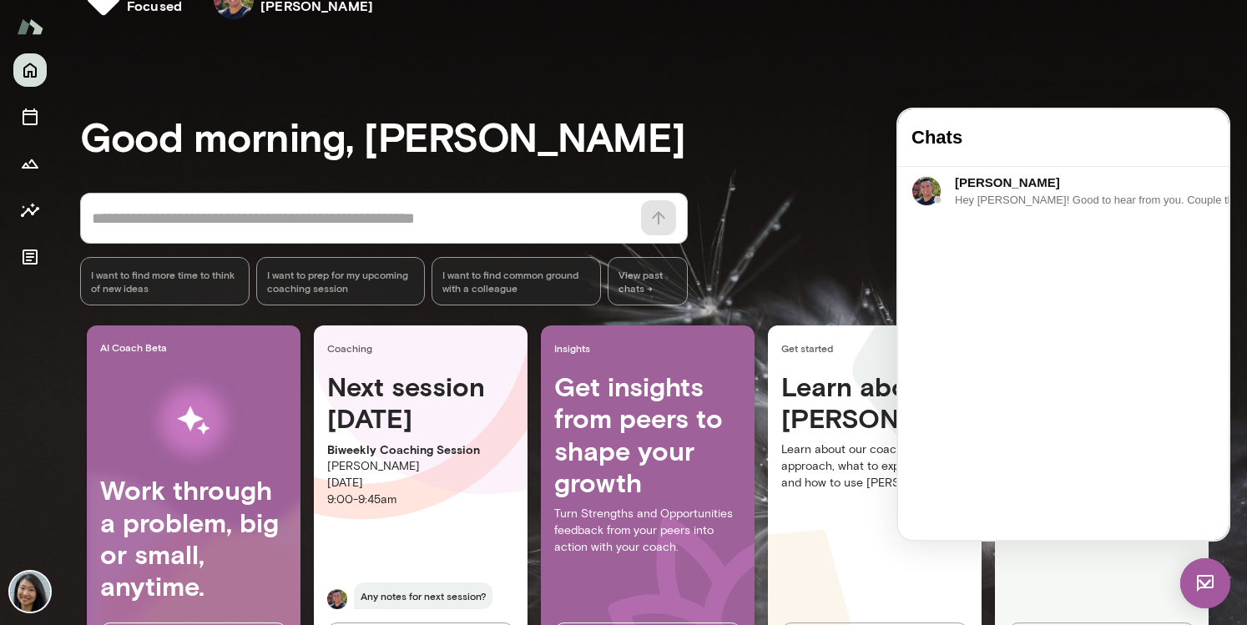
scroll to position [863, 0]
drag, startPoint x: 1041, startPoint y: 435, endPoint x: 926, endPoint y: 432, distance: 114.4
drag, startPoint x: 1015, startPoint y: 432, endPoint x: 1049, endPoint y: 431, distance: 34.3
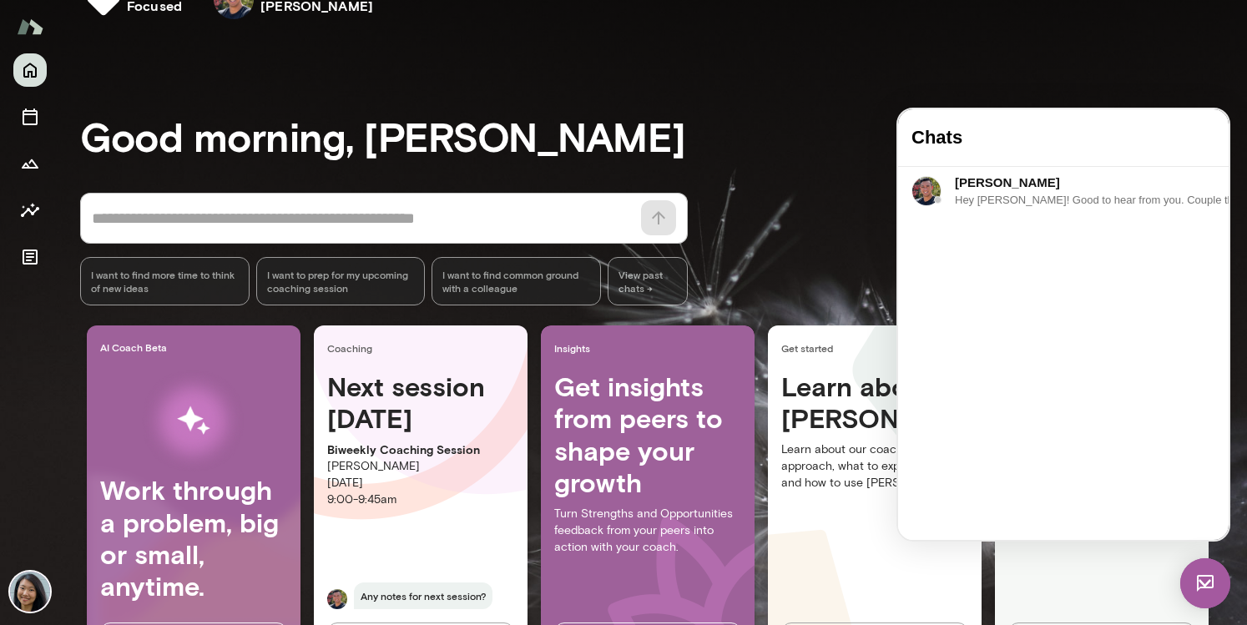
scroll to position [896, 0]
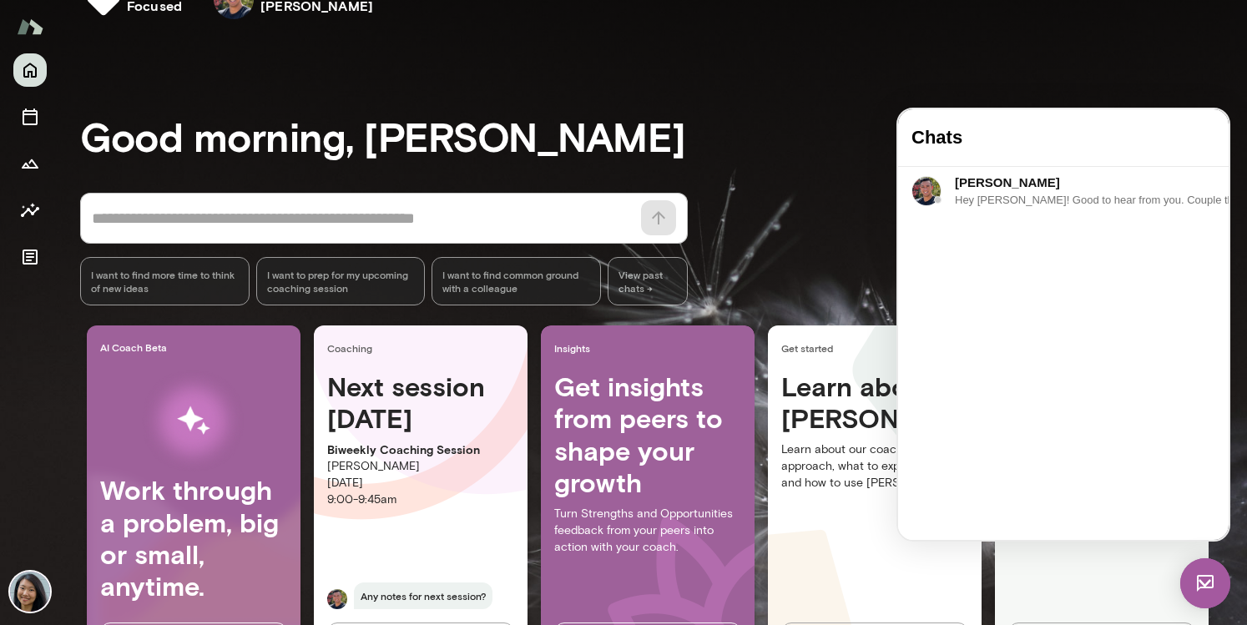
drag, startPoint x: 1068, startPoint y: 436, endPoint x: 1080, endPoint y: 436, distance: 11.7
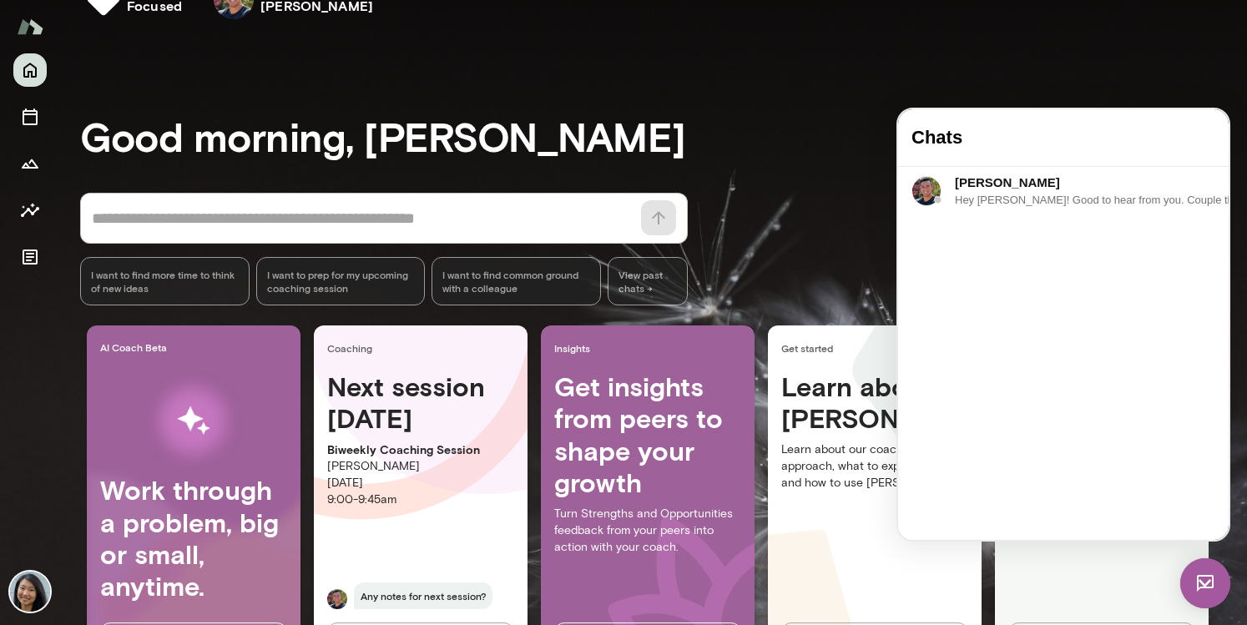
drag, startPoint x: 1067, startPoint y: 427, endPoint x: 1105, endPoint y: 458, distance: 48.6
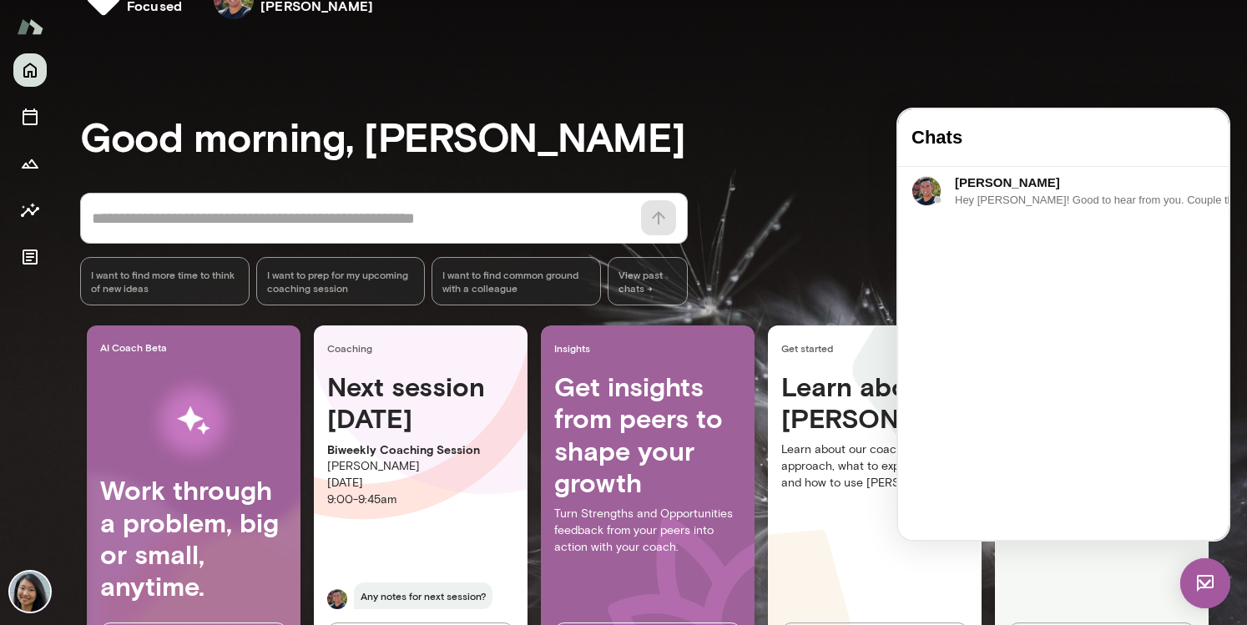
drag, startPoint x: 1054, startPoint y: 436, endPoint x: 1169, endPoint y: 435, distance: 115.2
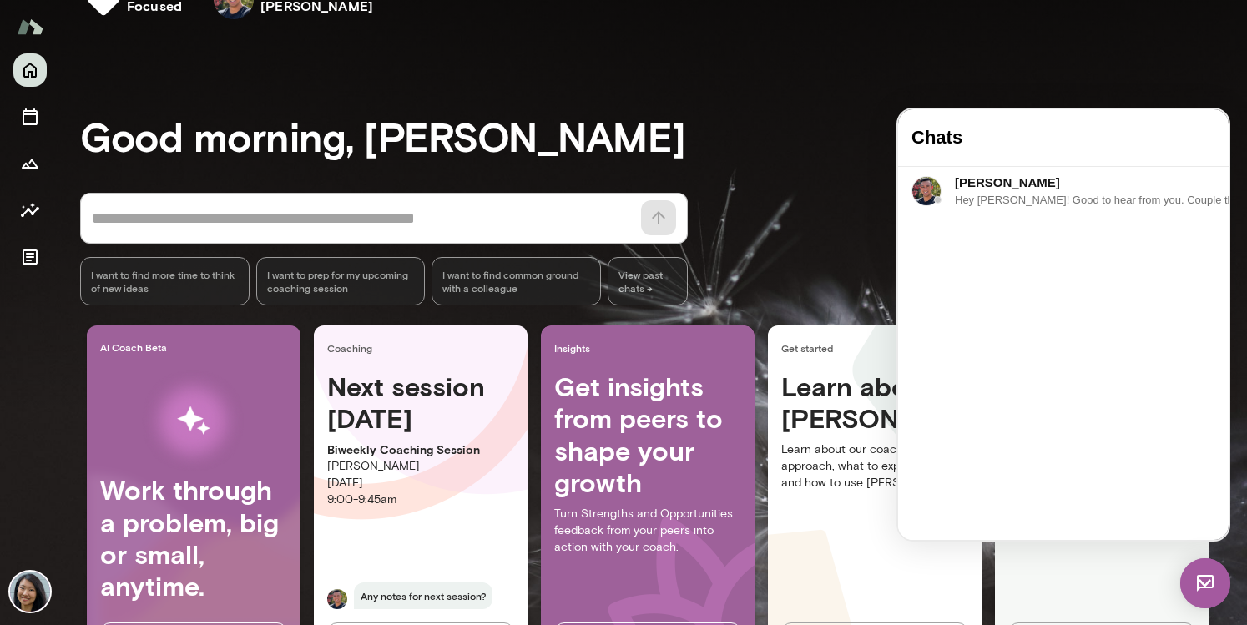
drag, startPoint x: 1083, startPoint y: 420, endPoint x: 1095, endPoint y: 466, distance: 47.4
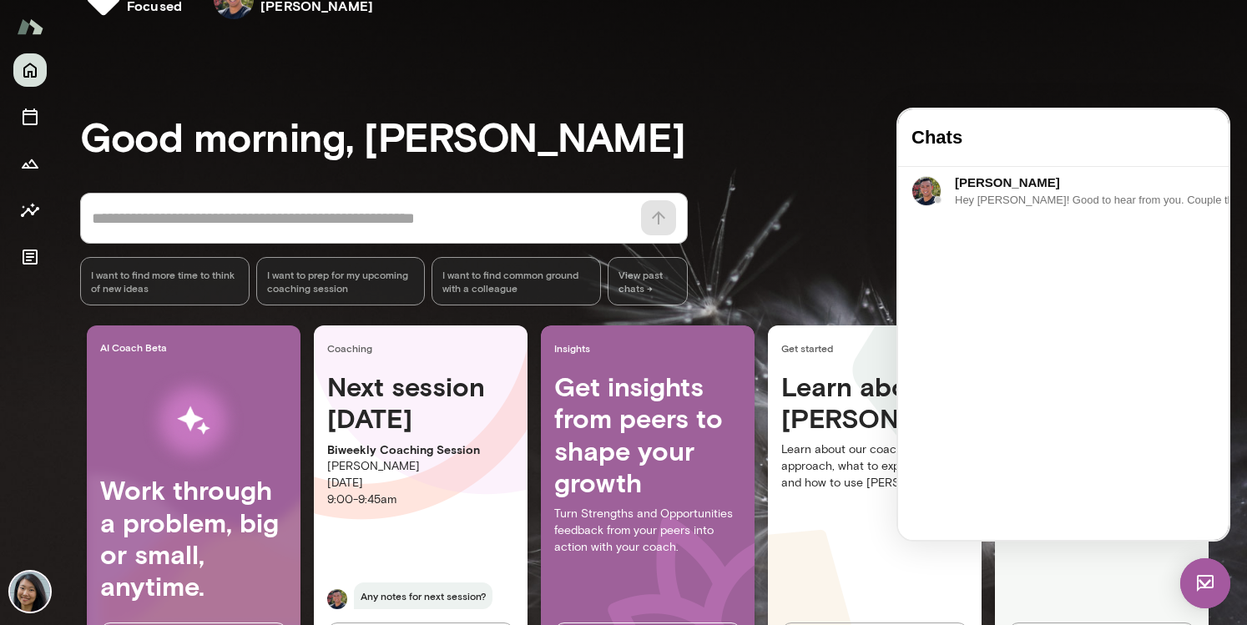
scroll to position [1066, 0]
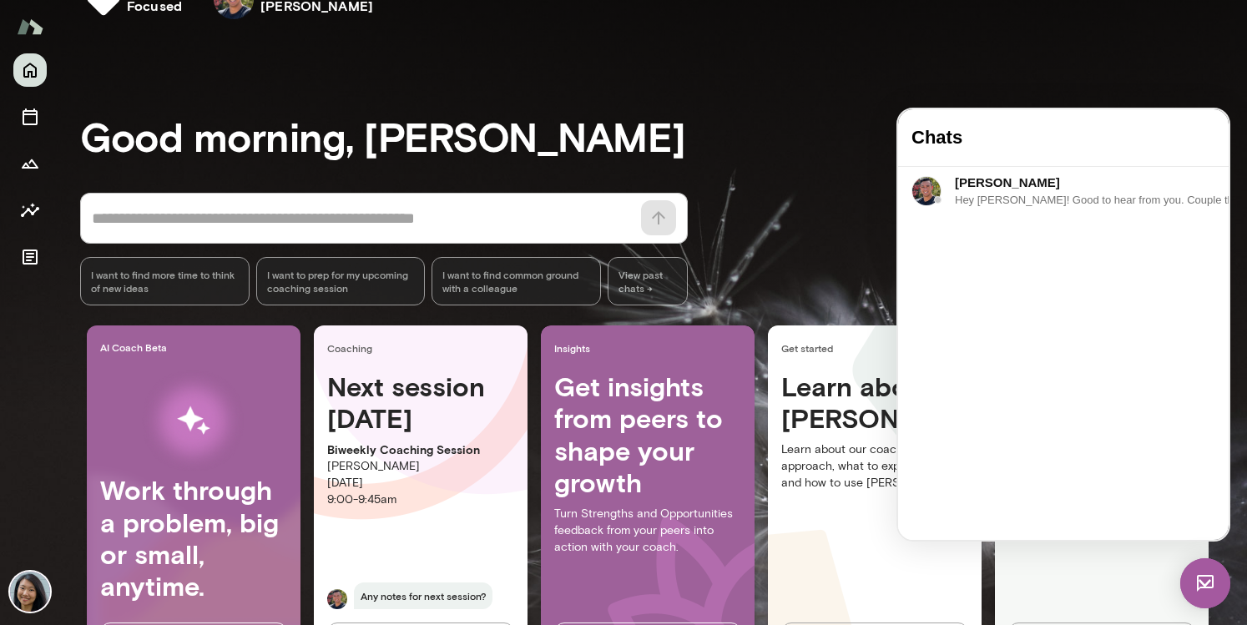
scroll to position [1144, 0]
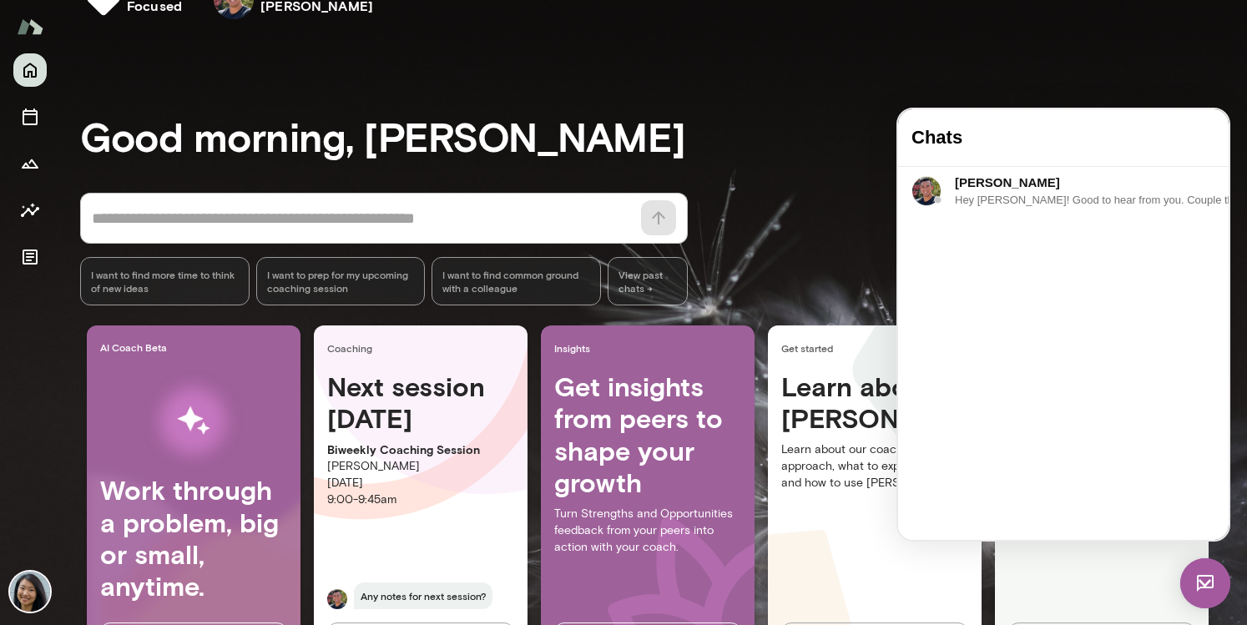
drag, startPoint x: 954, startPoint y: 429, endPoint x: 1151, endPoint y: 477, distance: 202.8
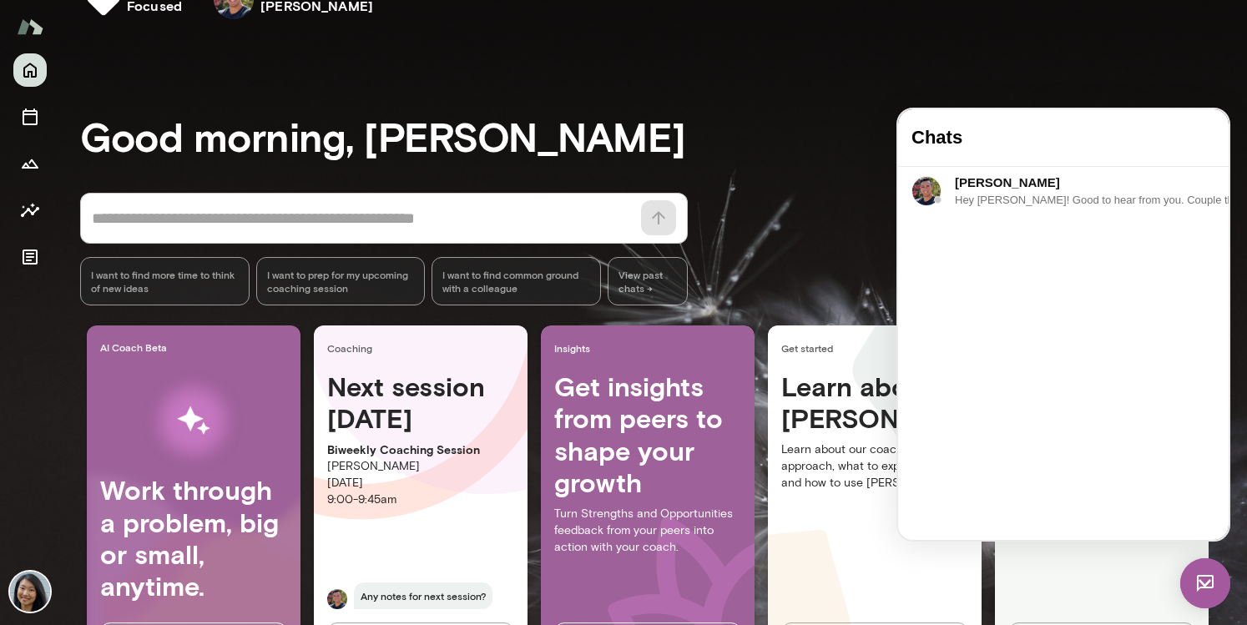
drag, startPoint x: 1130, startPoint y: 436, endPoint x: 995, endPoint y: 473, distance: 140.3
drag, startPoint x: 1027, startPoint y: 455, endPoint x: 1137, endPoint y: 452, distance: 109.3
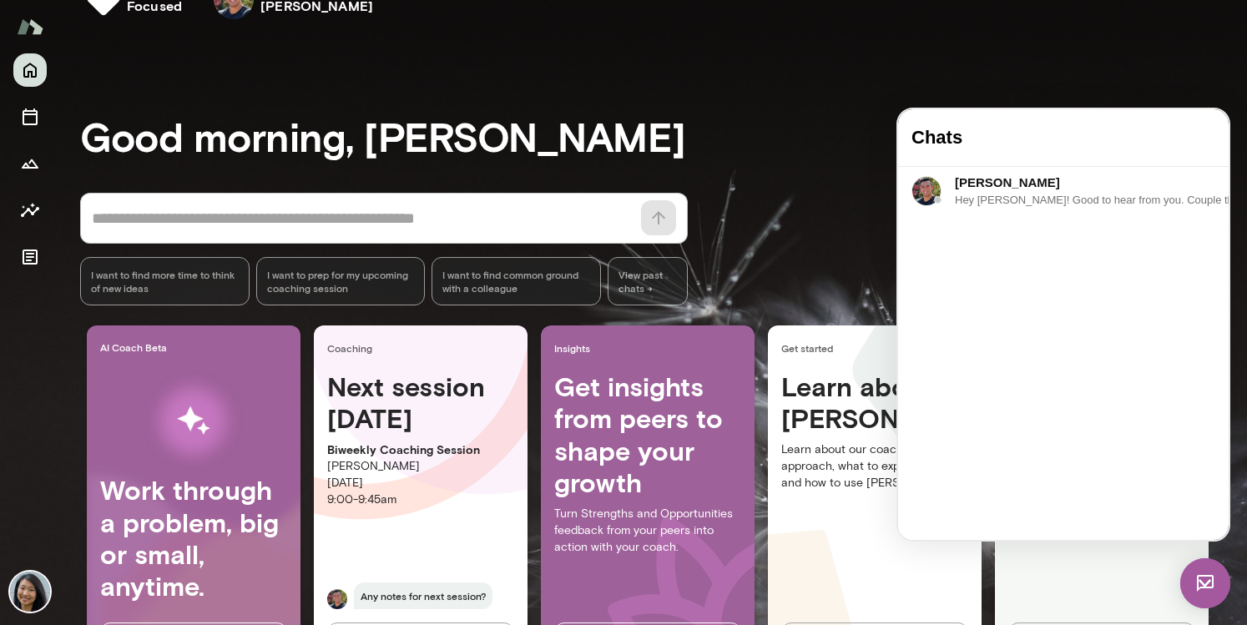
drag, startPoint x: 1029, startPoint y: 455, endPoint x: 1079, endPoint y: 463, distance: 50.8
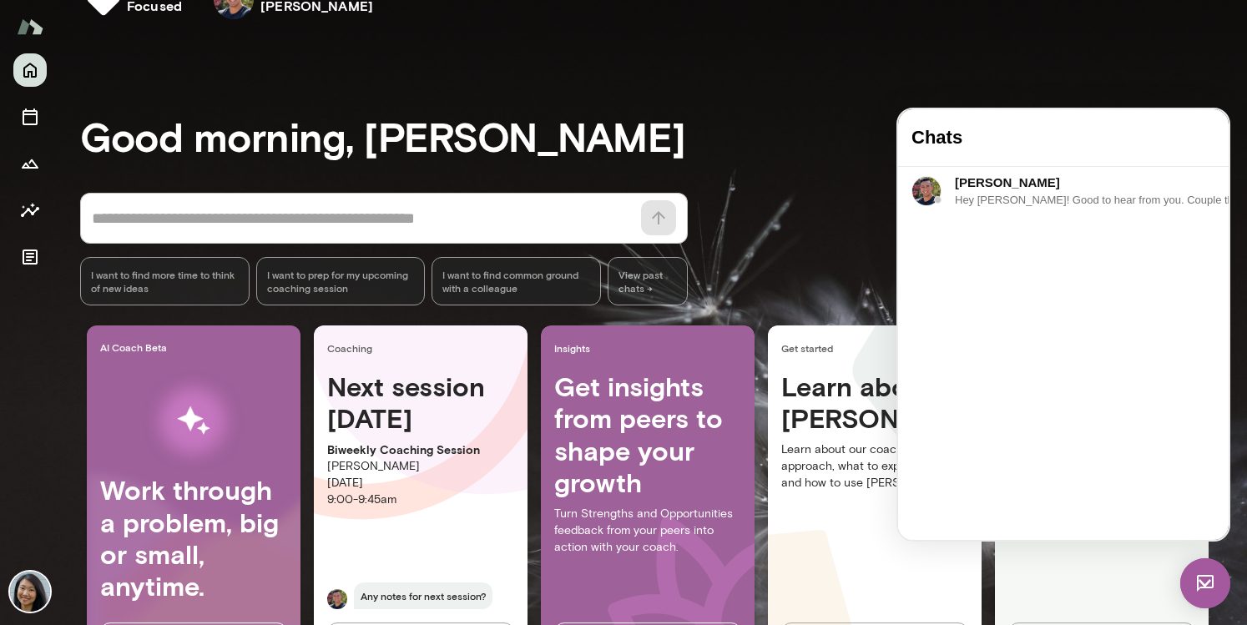
scroll to position [980, 0]
drag, startPoint x: 1052, startPoint y: 451, endPoint x: 1144, endPoint y: 451, distance: 91.8
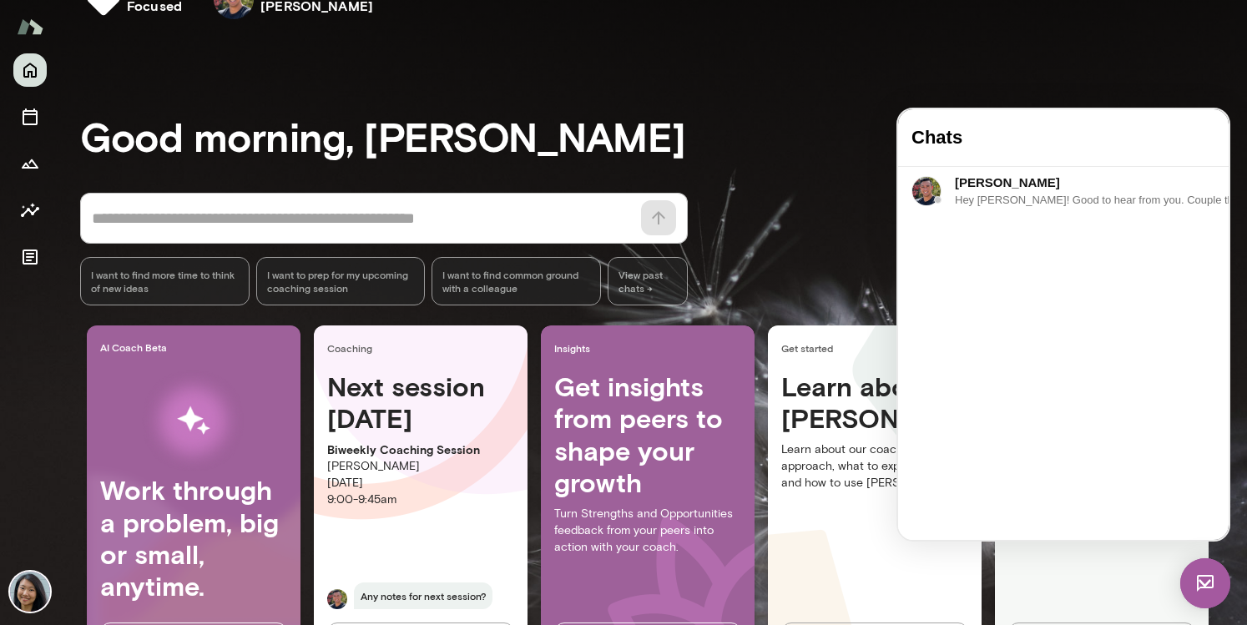
drag, startPoint x: 1030, startPoint y: 469, endPoint x: 1166, endPoint y: 471, distance: 136.0
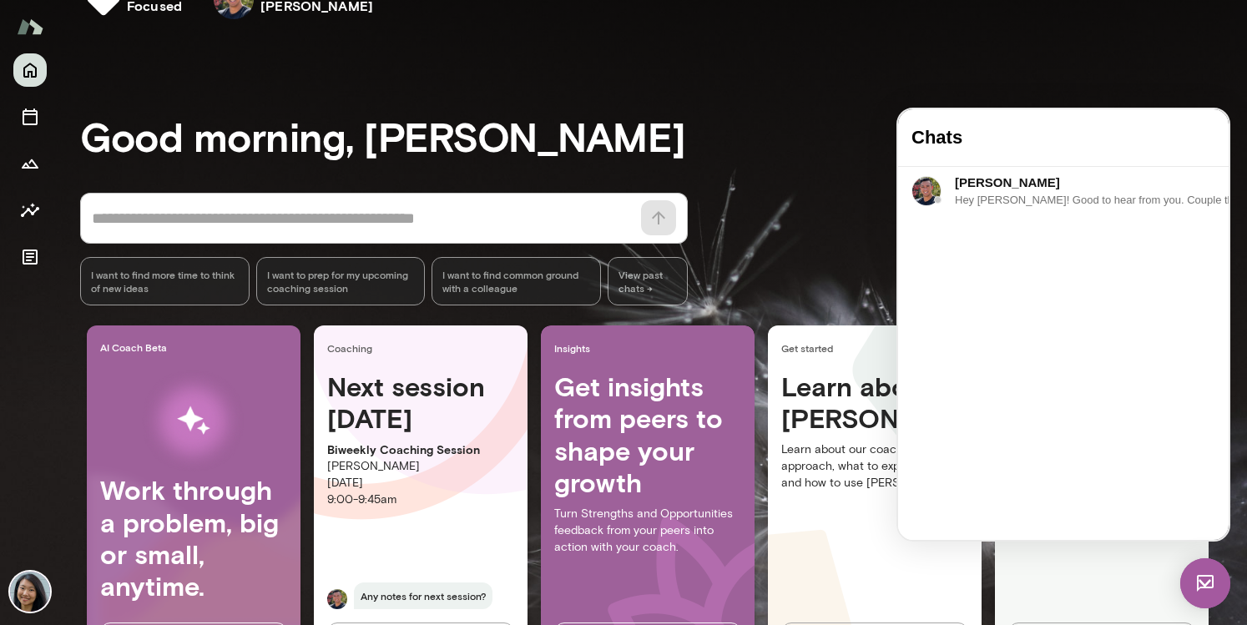
scroll to position [1146, 0]
drag, startPoint x: 923, startPoint y: 454, endPoint x: 1111, endPoint y: 452, distance: 187.8
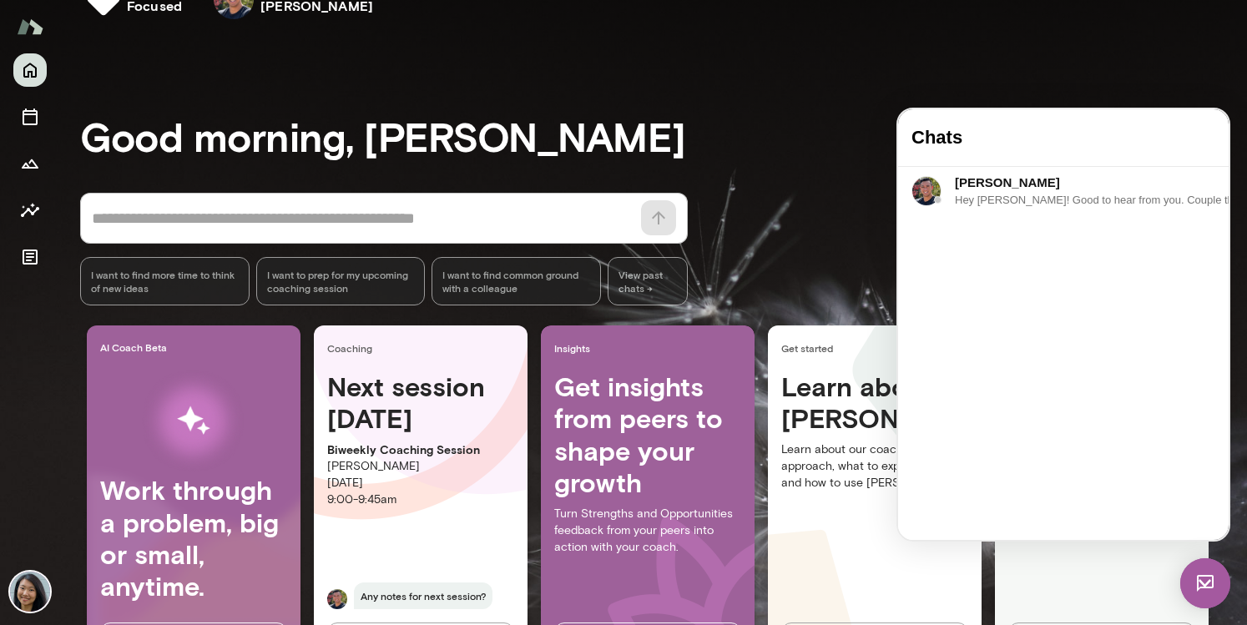
scroll to position [212, 0]
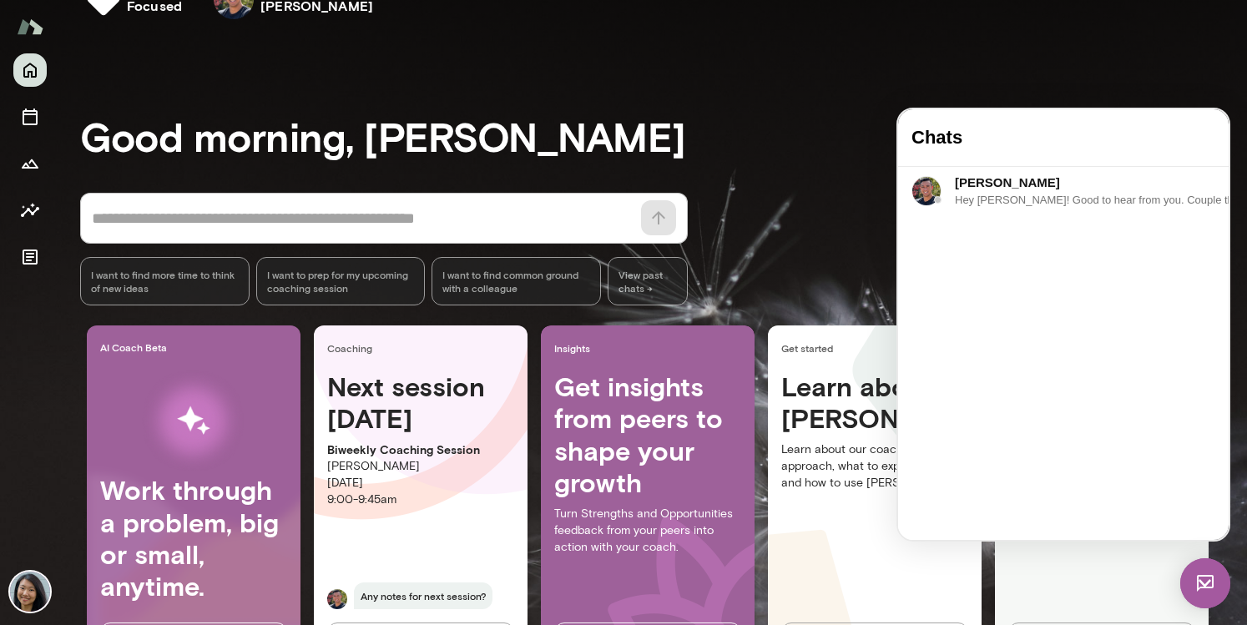
scroll to position [887, 0]
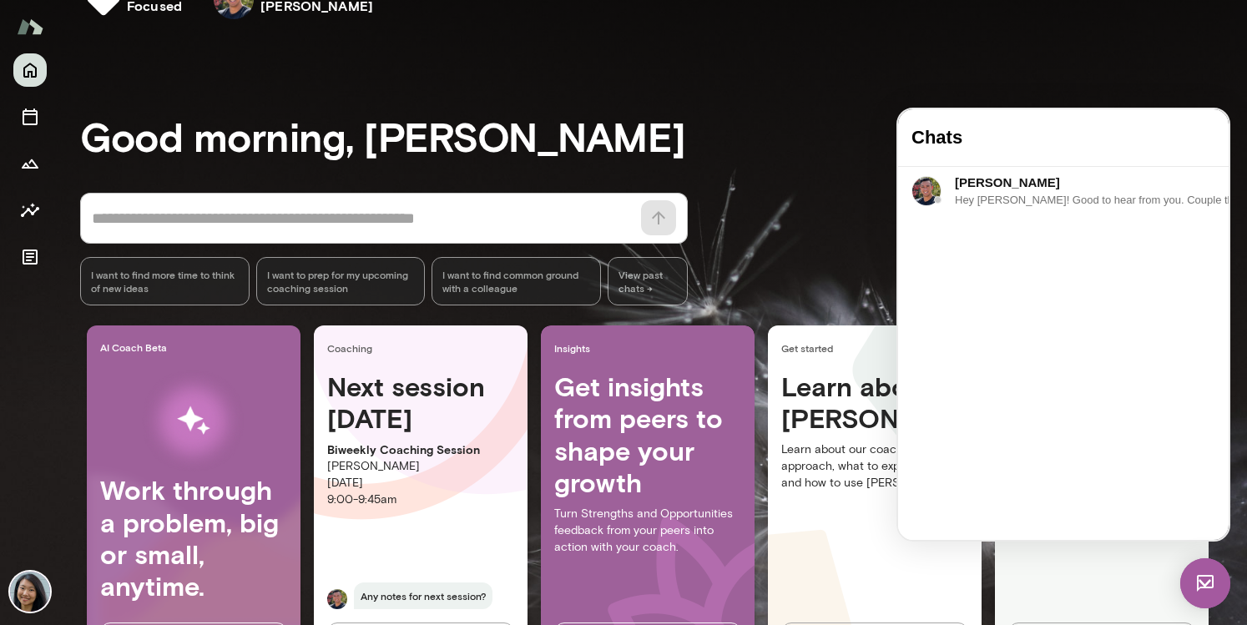
drag, startPoint x: 960, startPoint y: 473, endPoint x: 1056, endPoint y: 472, distance: 95.1
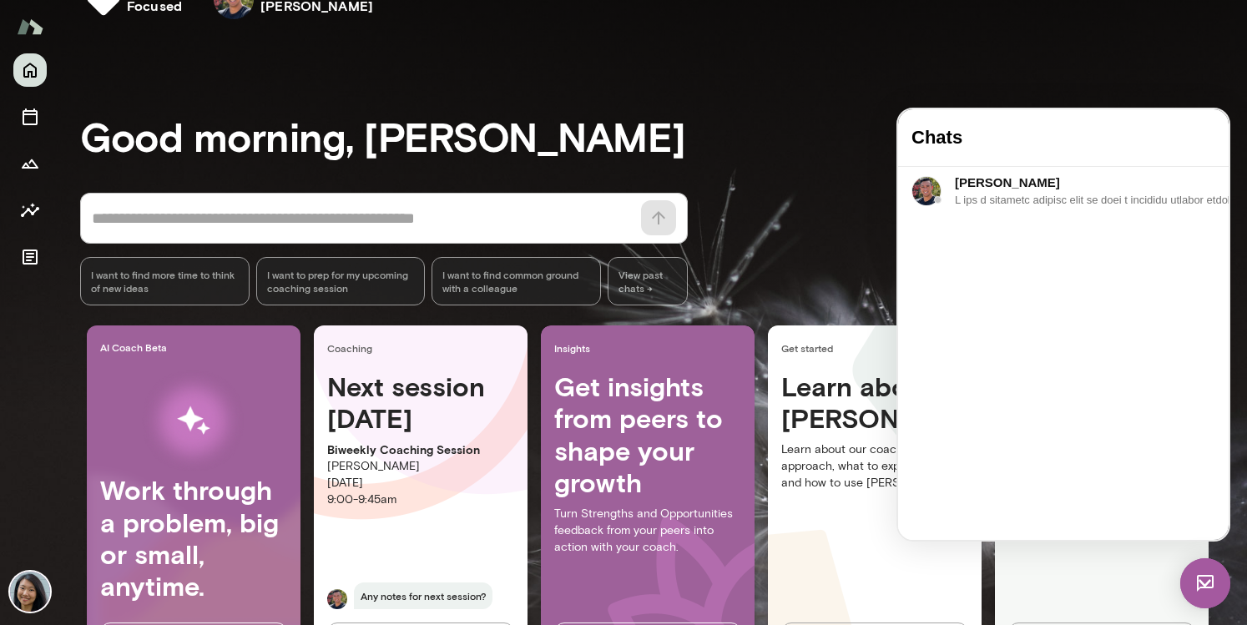
drag, startPoint x: 1108, startPoint y: 247, endPoint x: 1109, endPoint y: 320, distance: 73.4
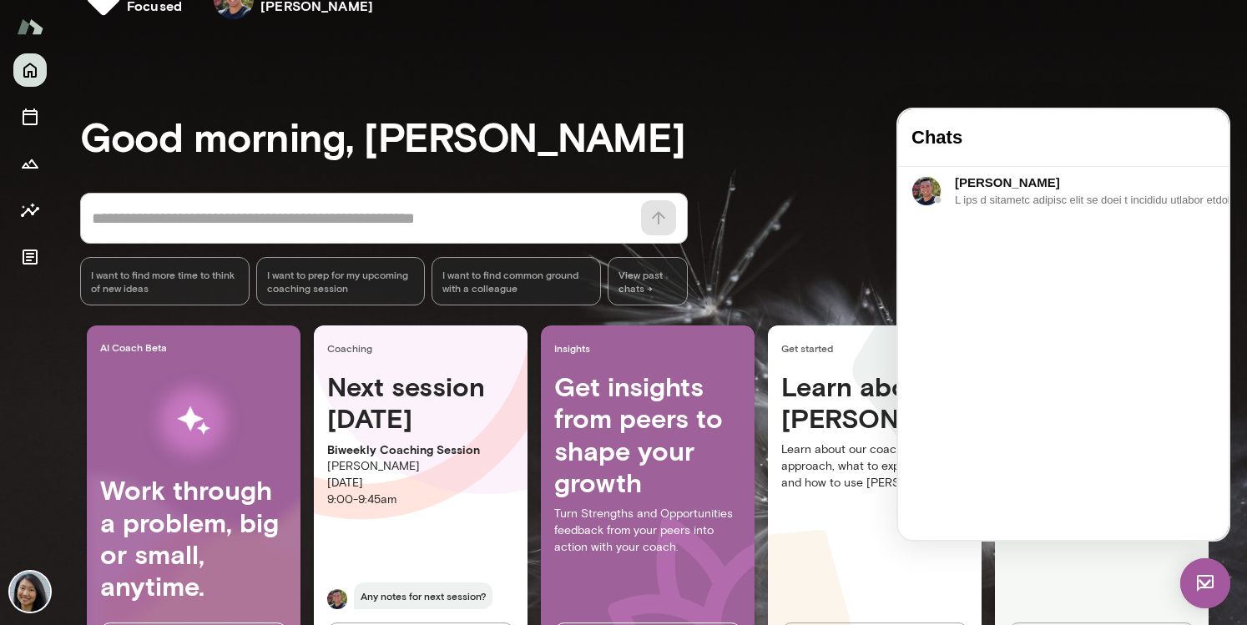
drag, startPoint x: 1086, startPoint y: 190, endPoint x: 1086, endPoint y: 229, distance: 39.2
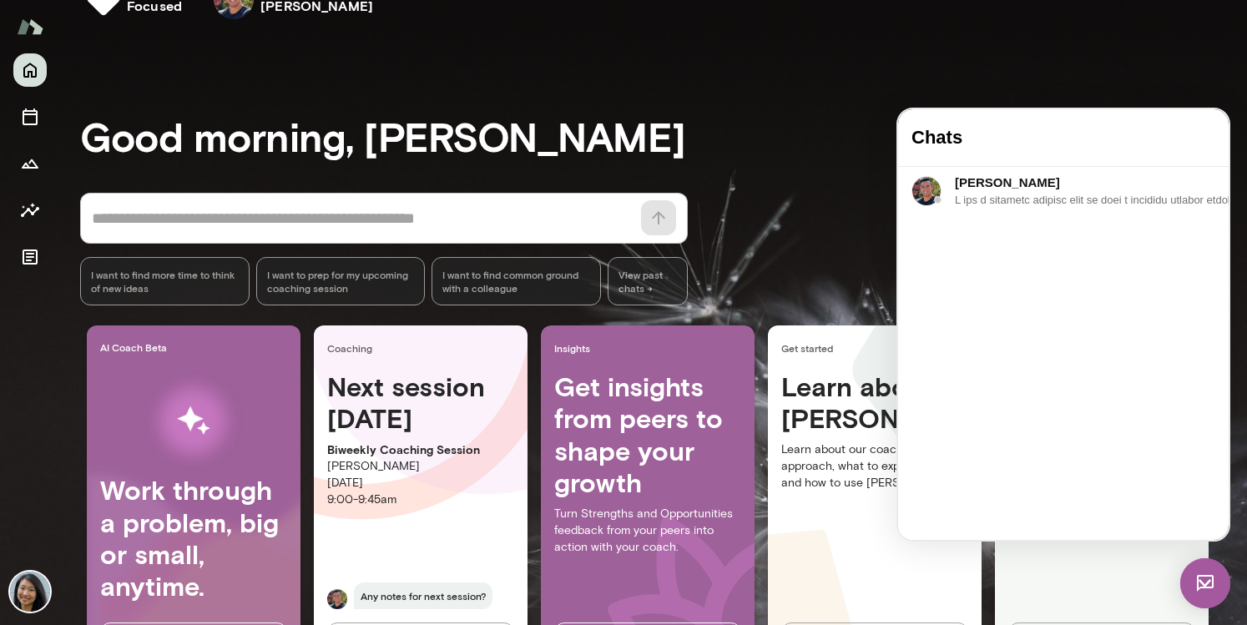
drag, startPoint x: 1071, startPoint y: 207, endPoint x: 1121, endPoint y: 257, distance: 70.2
click at [1096, 51] on div "Mindset focused Your coach [PERSON_NAME] Your coach [PERSON_NAME]" at bounding box center [653, 2] width 1187 height 100
